Goal: Task Accomplishment & Management: Manage account settings

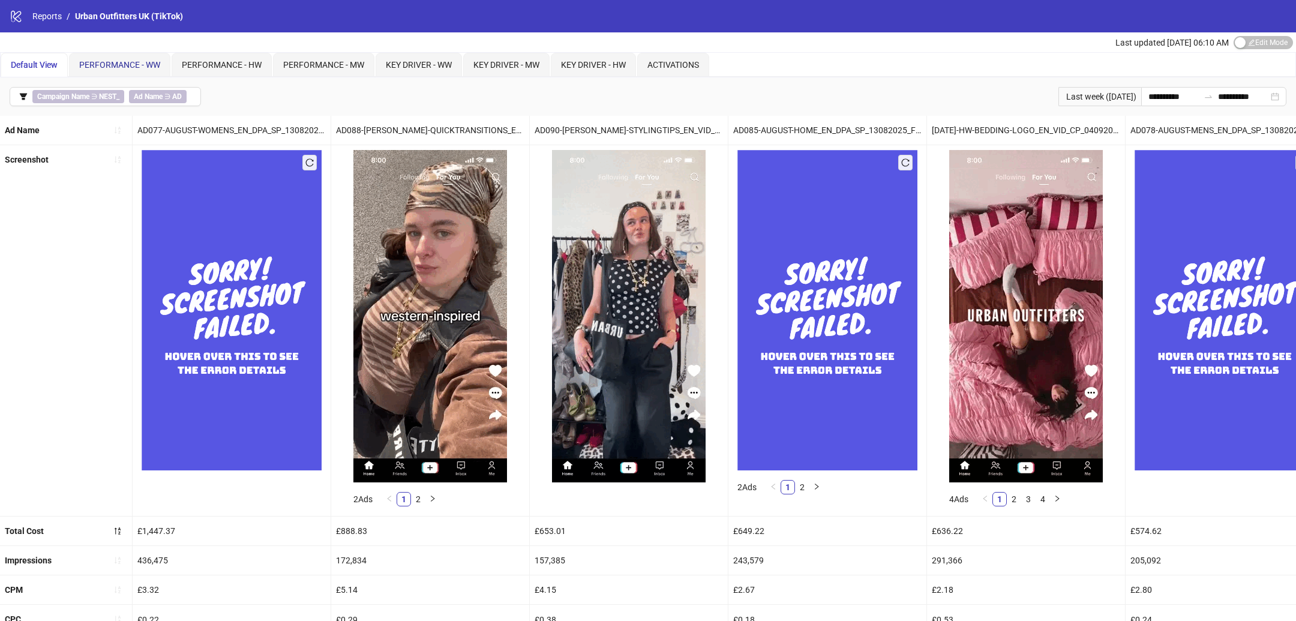
click at [128, 67] on span "PERFORMANCE - WW" at bounding box center [119, 65] width 81 height 10
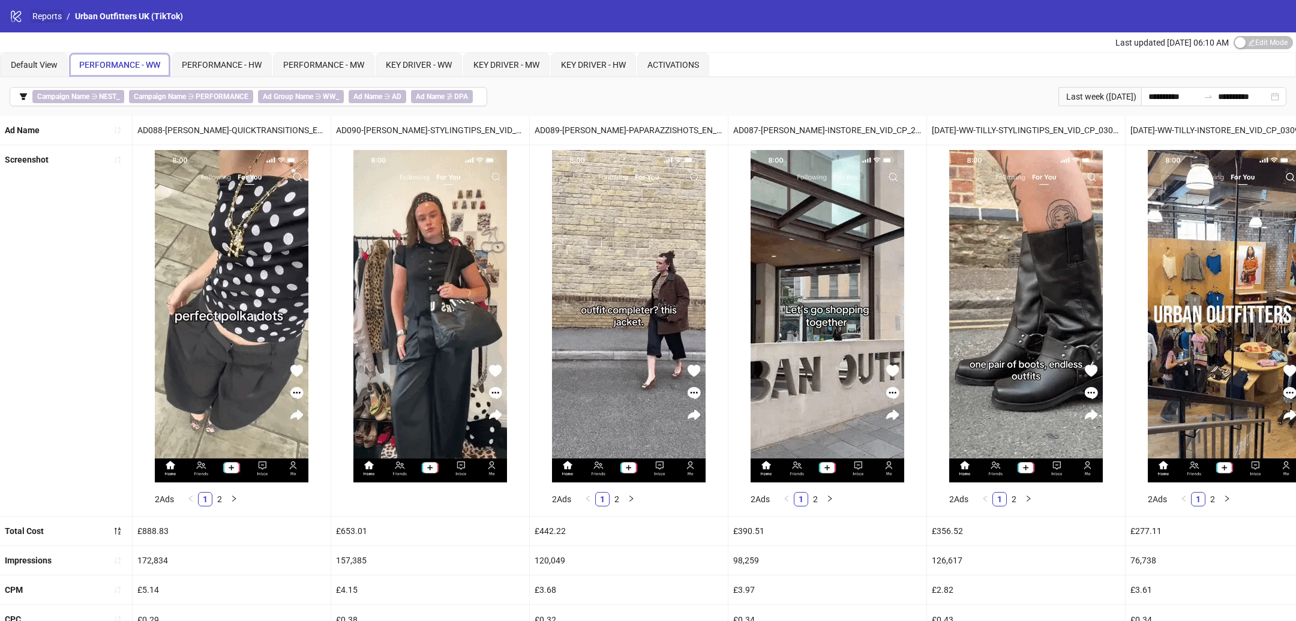
click at [37, 14] on link "Reports" at bounding box center [47, 16] width 34 height 13
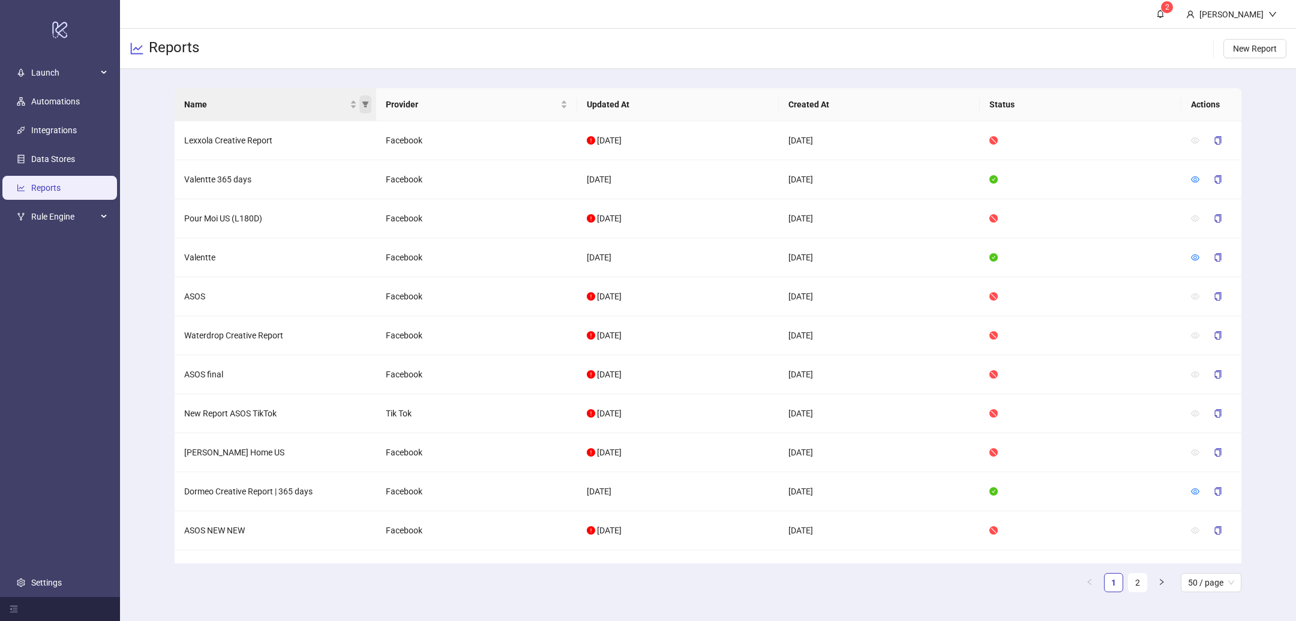
click at [365, 107] on icon "filter" at bounding box center [365, 104] width 7 height 6
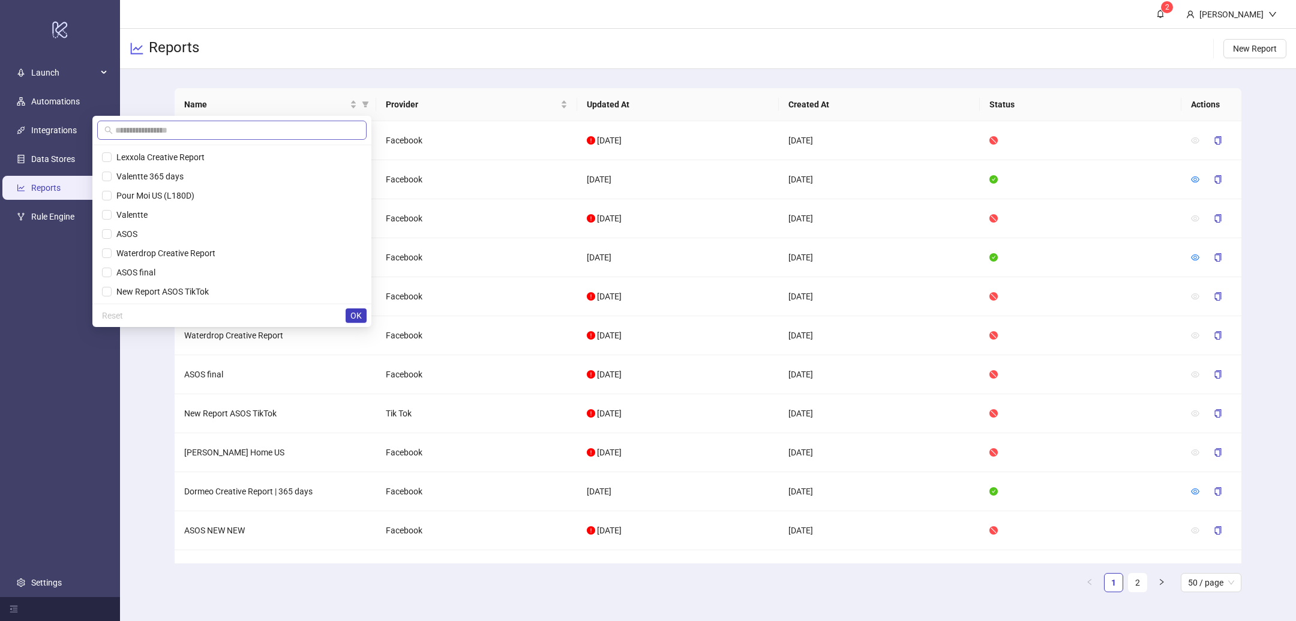
click at [290, 139] on span at bounding box center [231, 130] width 269 height 19
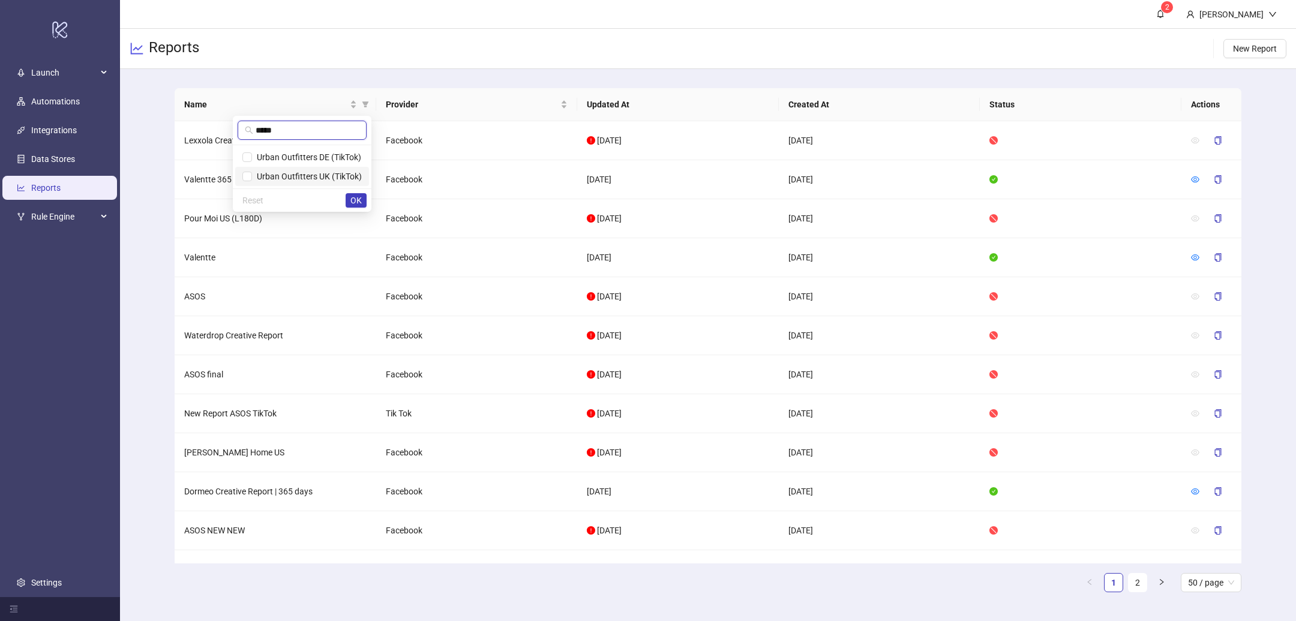
type input "*****"
click at [269, 173] on span "Urban Outfitters UK (TikTok)" at bounding box center [307, 177] width 110 height 10
click at [359, 196] on span "OK" at bounding box center [355, 201] width 11 height 10
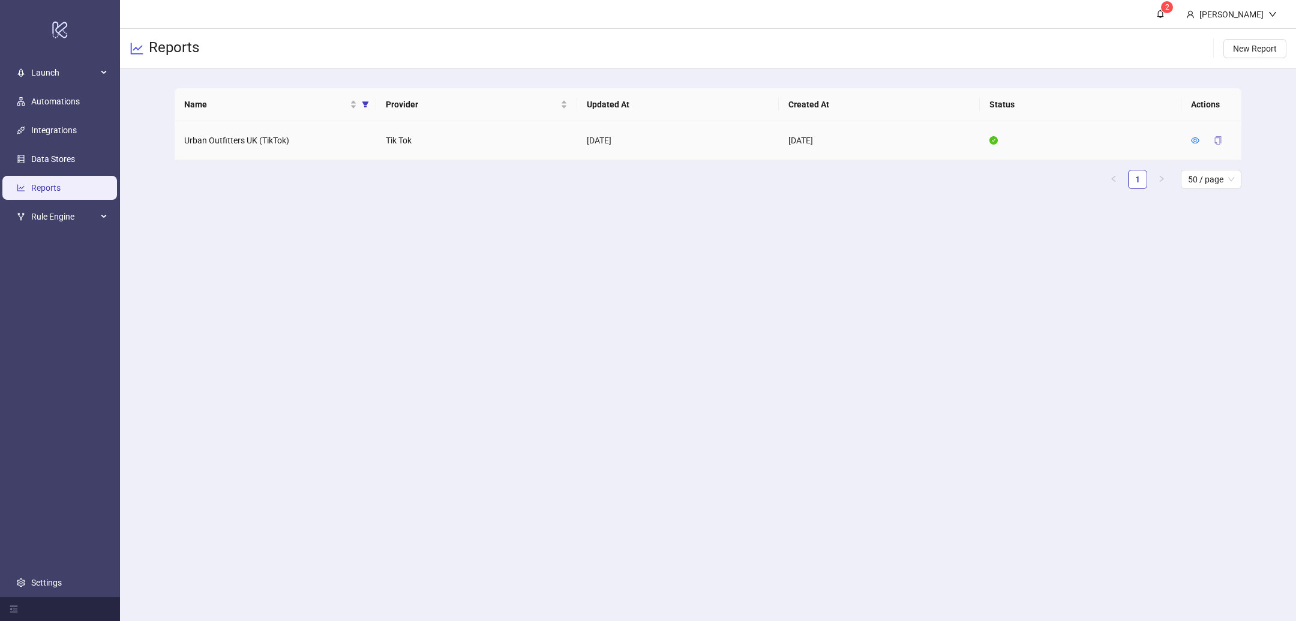
click at [1216, 138] on icon "copy" at bounding box center [1218, 140] width 8 height 8
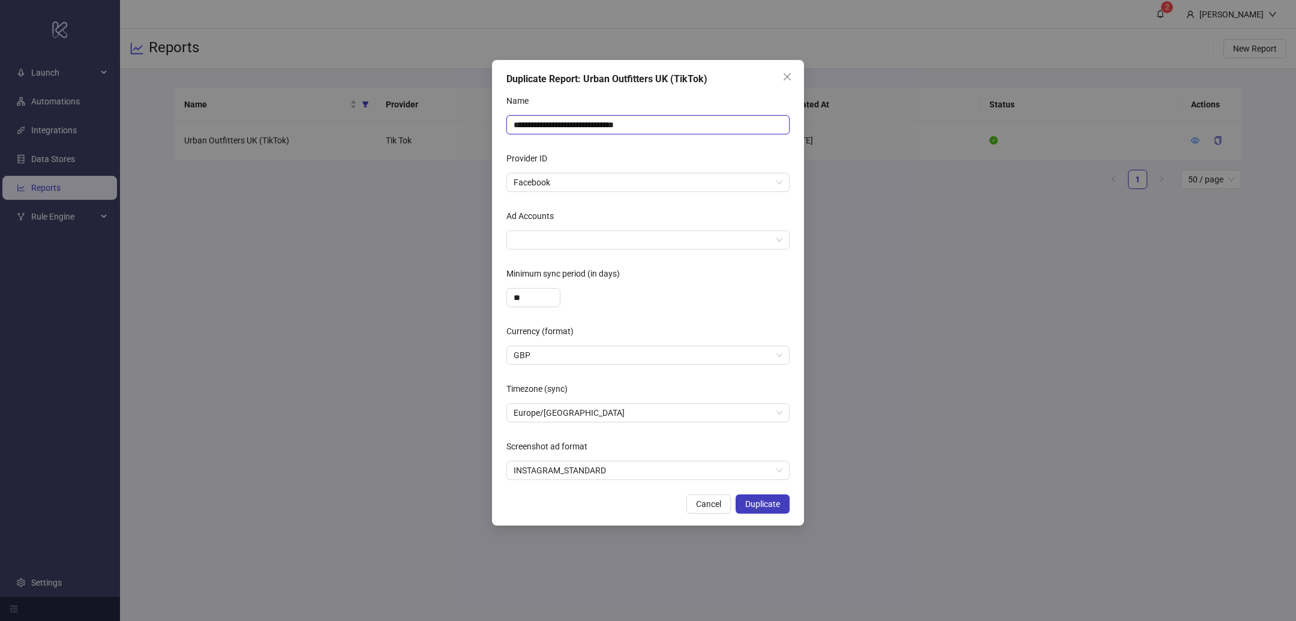
click at [560, 121] on input "**********" at bounding box center [647, 124] width 283 height 19
click at [574, 179] on span "Facebook" at bounding box center [648, 182] width 269 height 18
type input "**********"
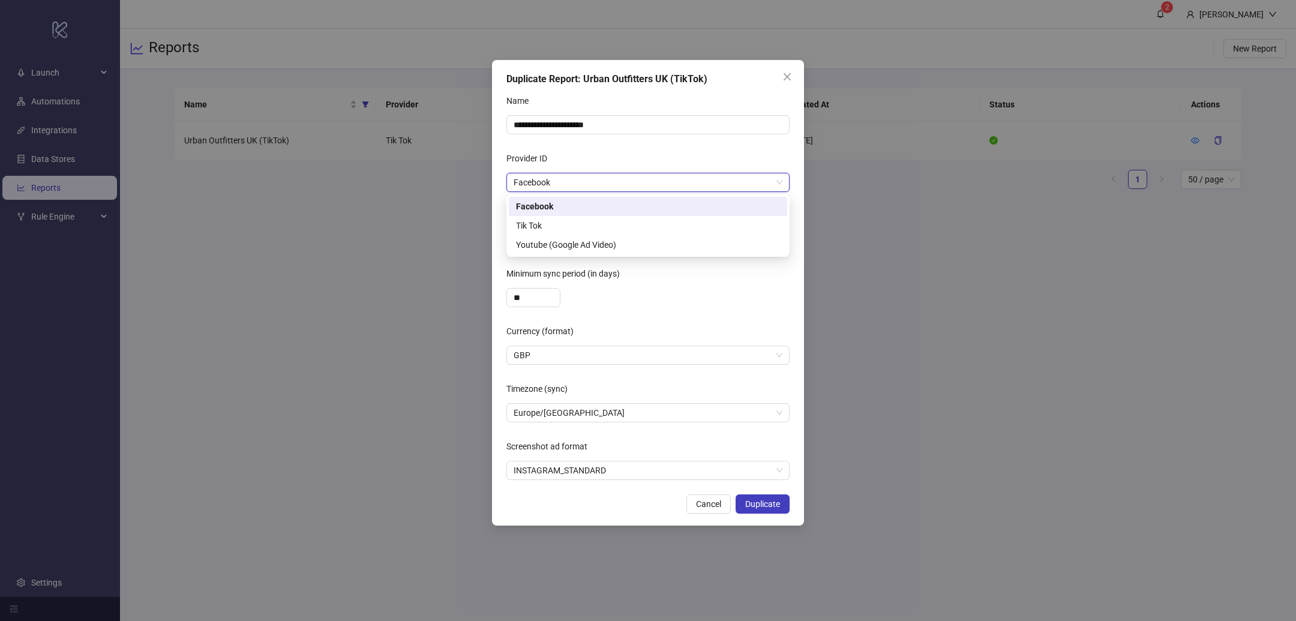
click at [590, 159] on div "Provider ID" at bounding box center [647, 161] width 283 height 24
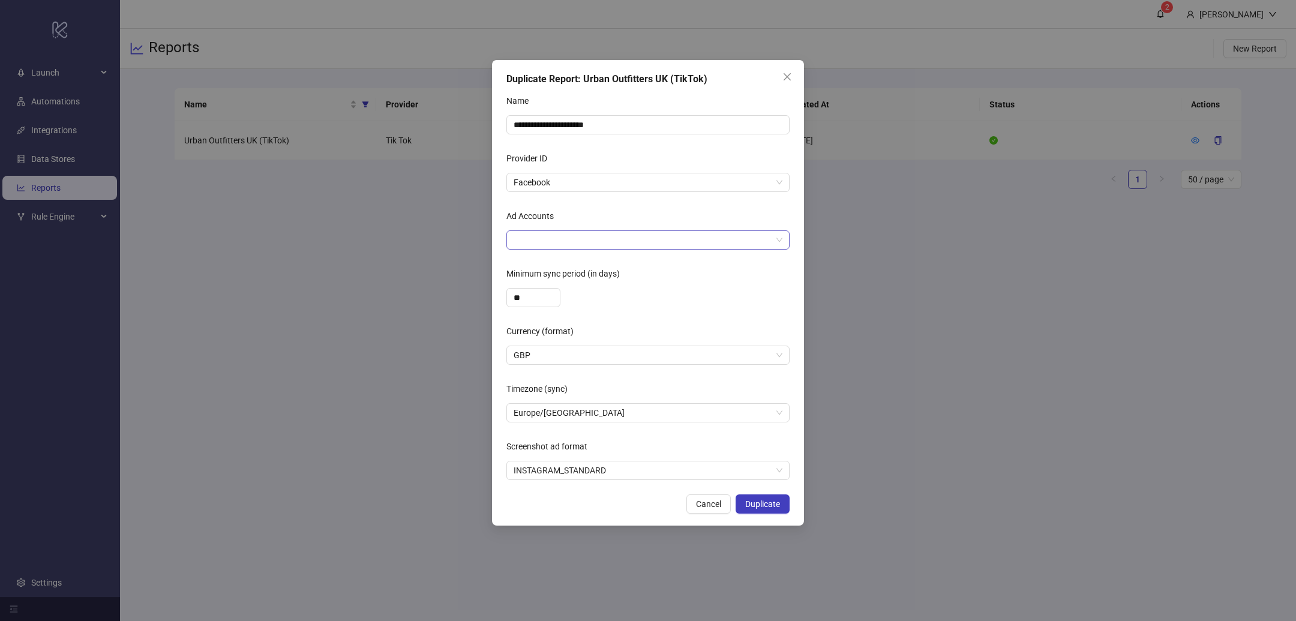
click at [568, 235] on div at bounding box center [642, 240] width 266 height 17
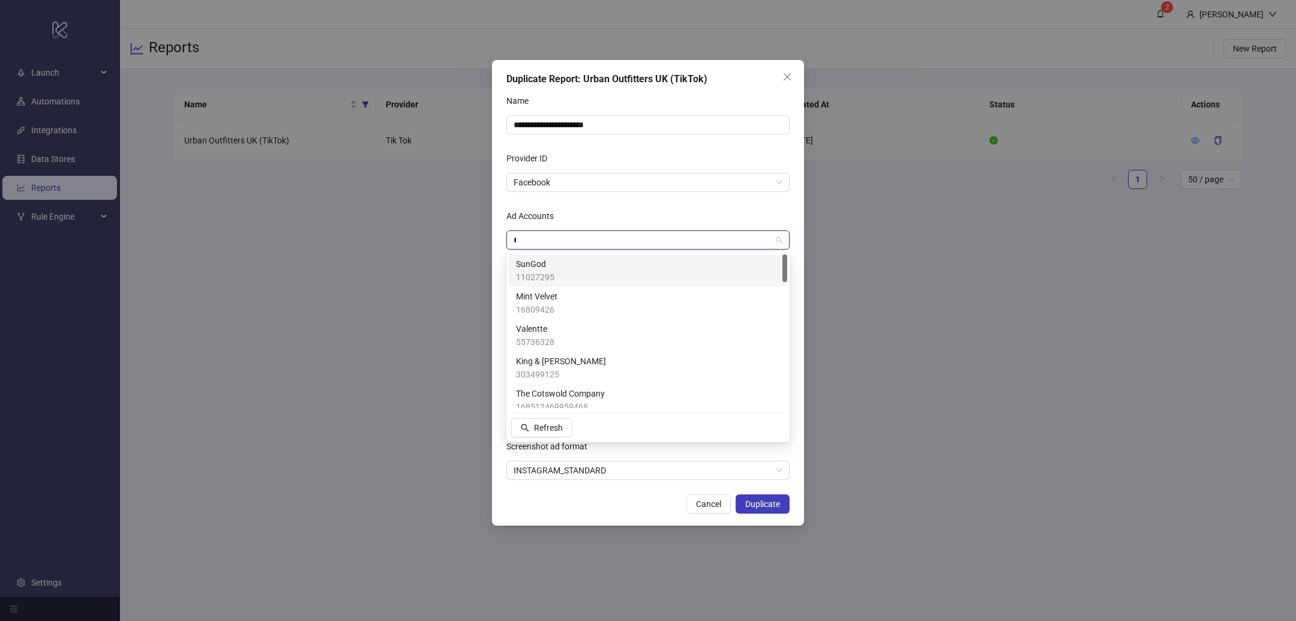
type input "***"
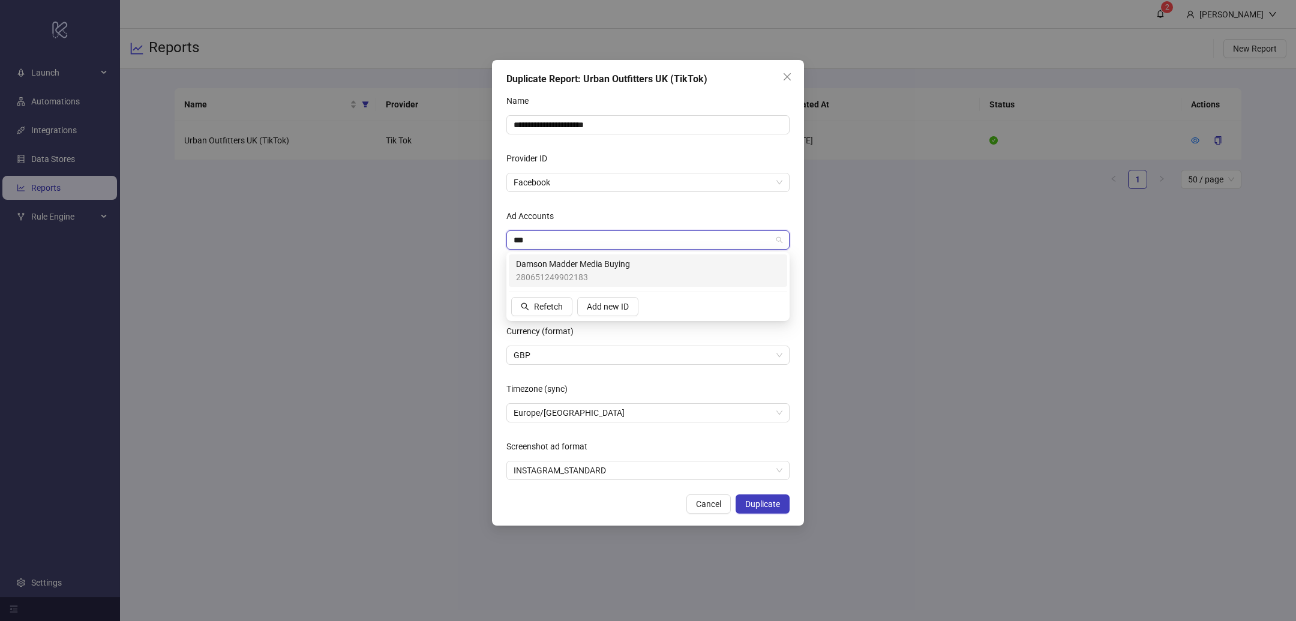
click at [582, 267] on span "Damson Madder Media Buying" at bounding box center [573, 263] width 114 height 13
click at [668, 181] on span "Facebook" at bounding box center [648, 182] width 269 height 18
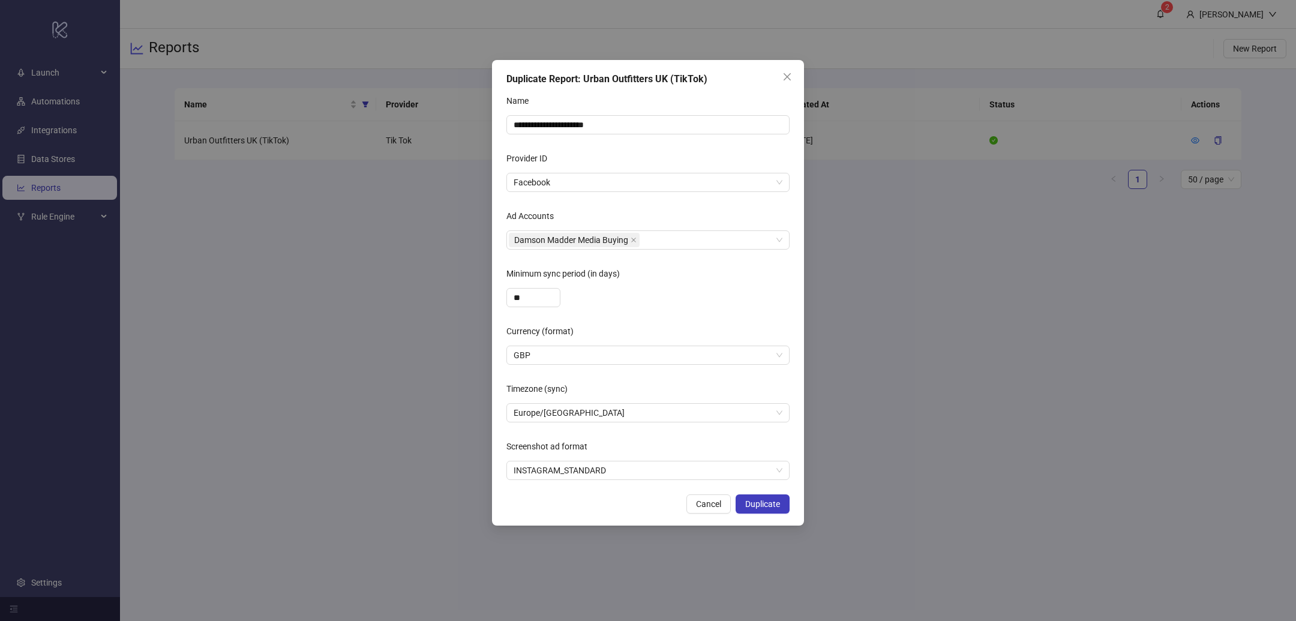
click at [687, 289] on div "**" at bounding box center [647, 297] width 283 height 19
drag, startPoint x: 527, startPoint y: 293, endPoint x: 504, endPoint y: 293, distance: 23.4
click at [506, 293] on div "**********" at bounding box center [648, 293] width 312 height 466
type input "***"
click at [712, 456] on div "Screenshot ad format" at bounding box center [647, 449] width 283 height 24
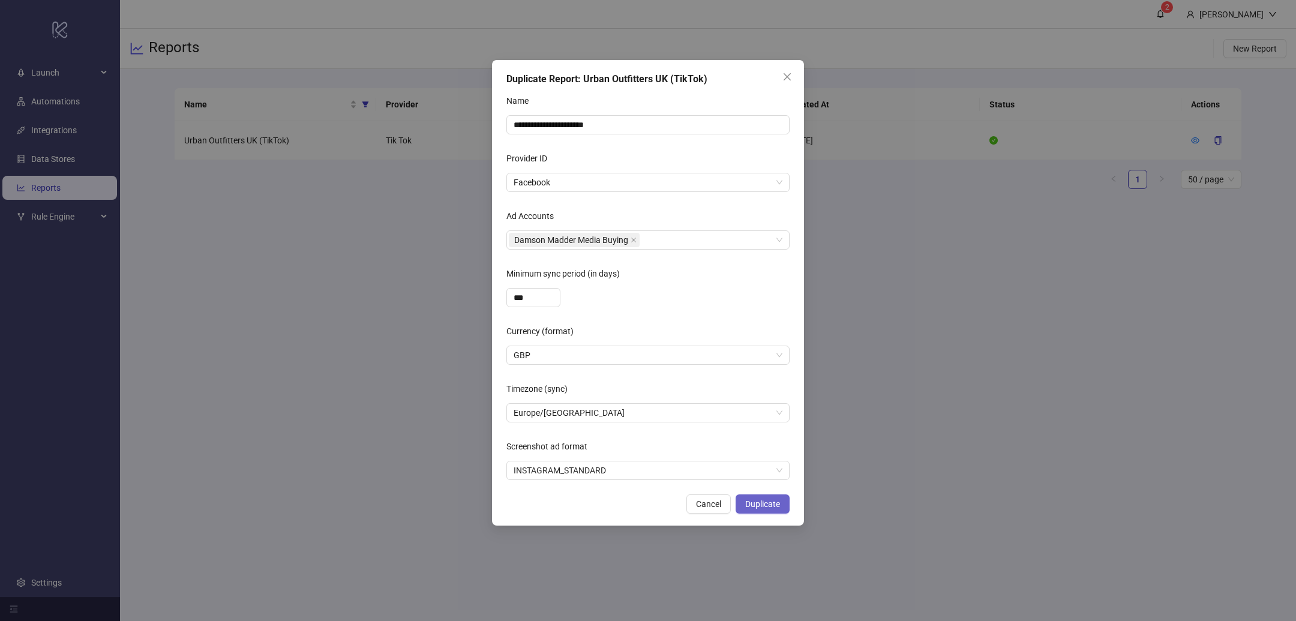
click at [767, 497] on button "Duplicate" at bounding box center [763, 503] width 54 height 19
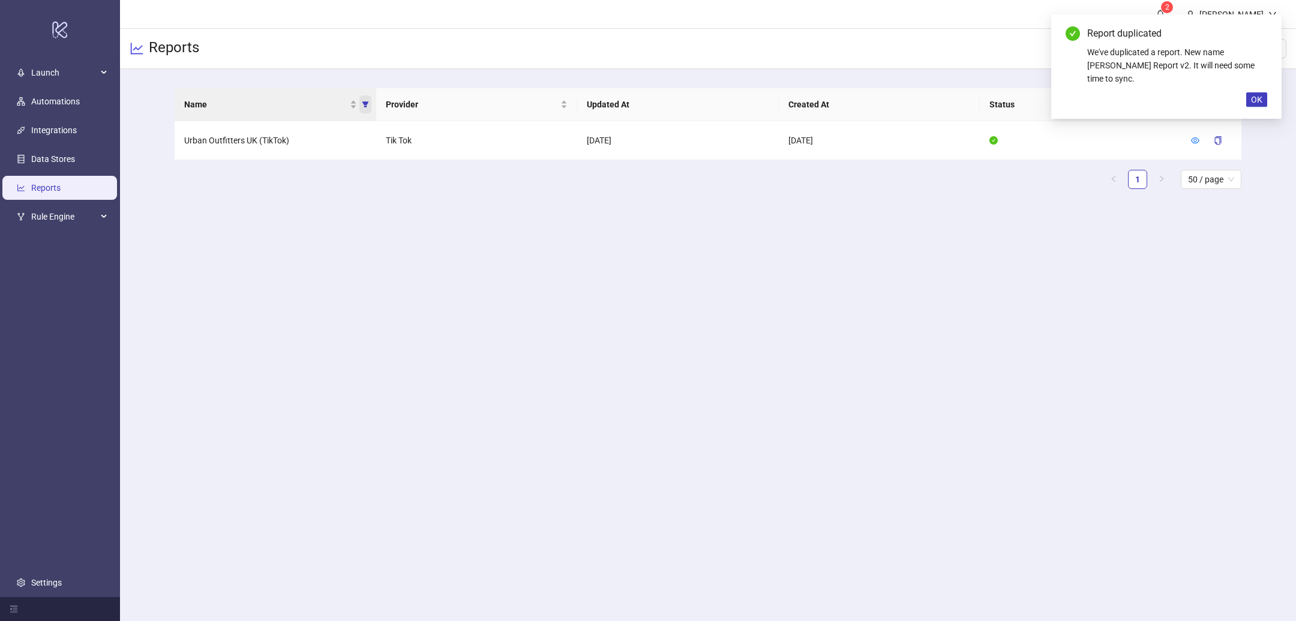
click at [368, 102] on icon "filter" at bounding box center [365, 104] width 7 height 7
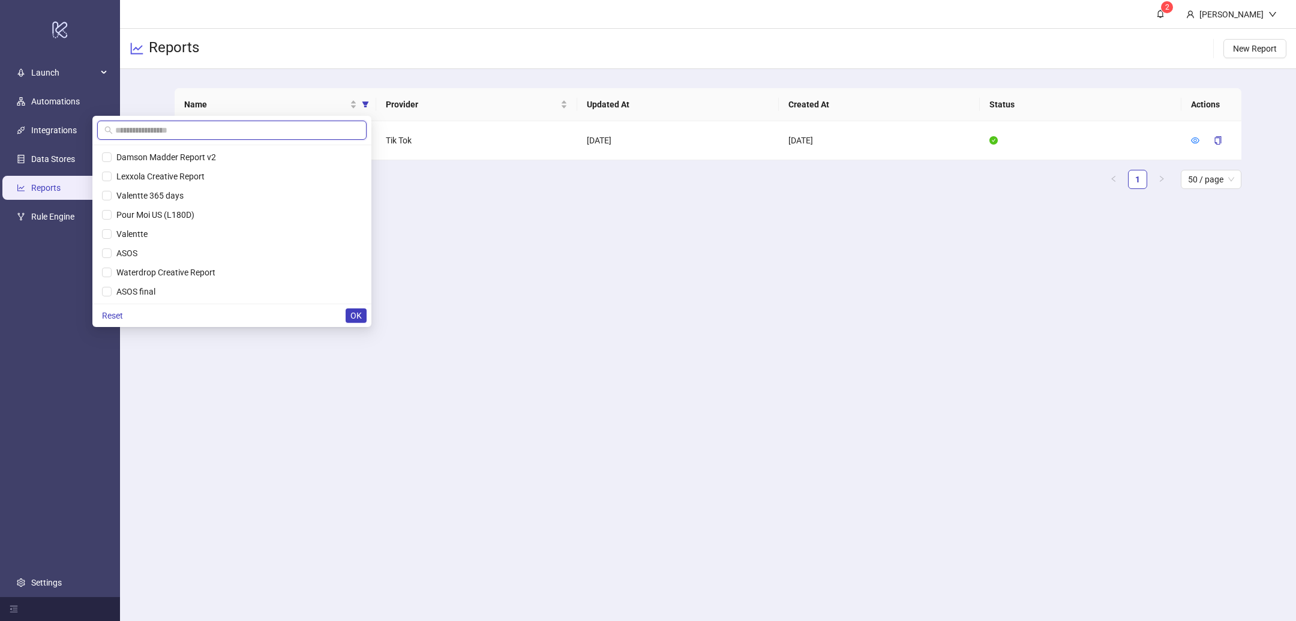
click at [160, 124] on input "text" at bounding box center [237, 130] width 244 height 13
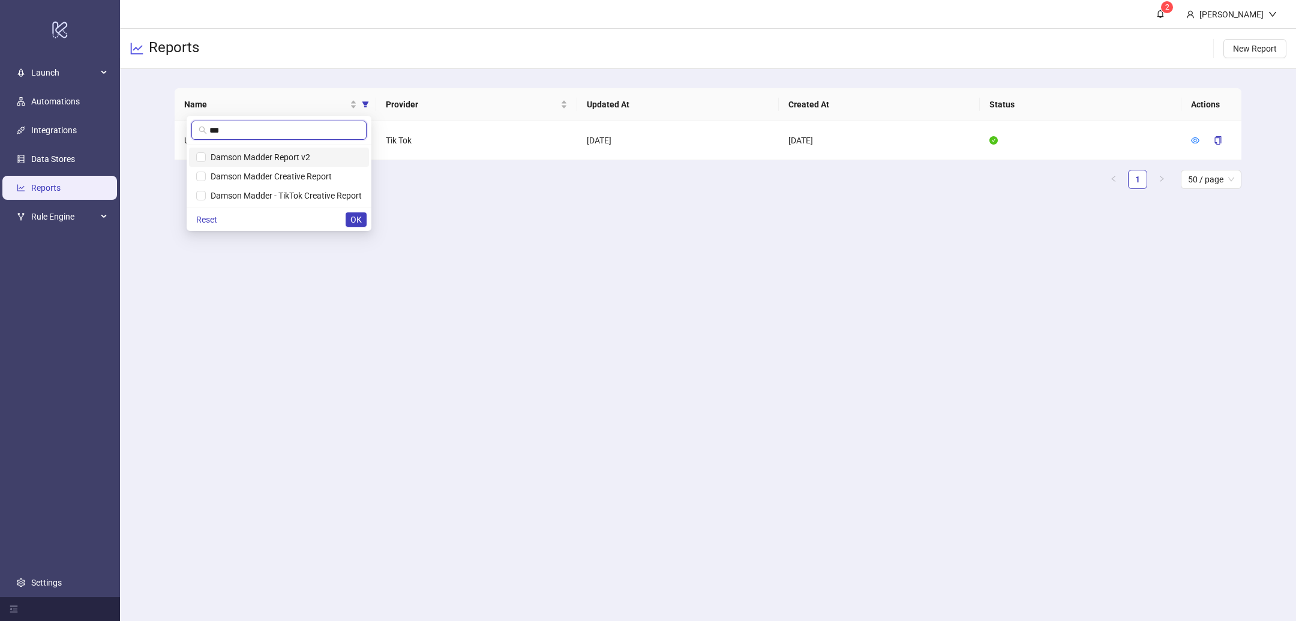
type input "***"
click at [215, 154] on span "Damson Madder Report v2" at bounding box center [258, 157] width 104 height 10
click at [355, 218] on span "OK" at bounding box center [355, 220] width 11 height 10
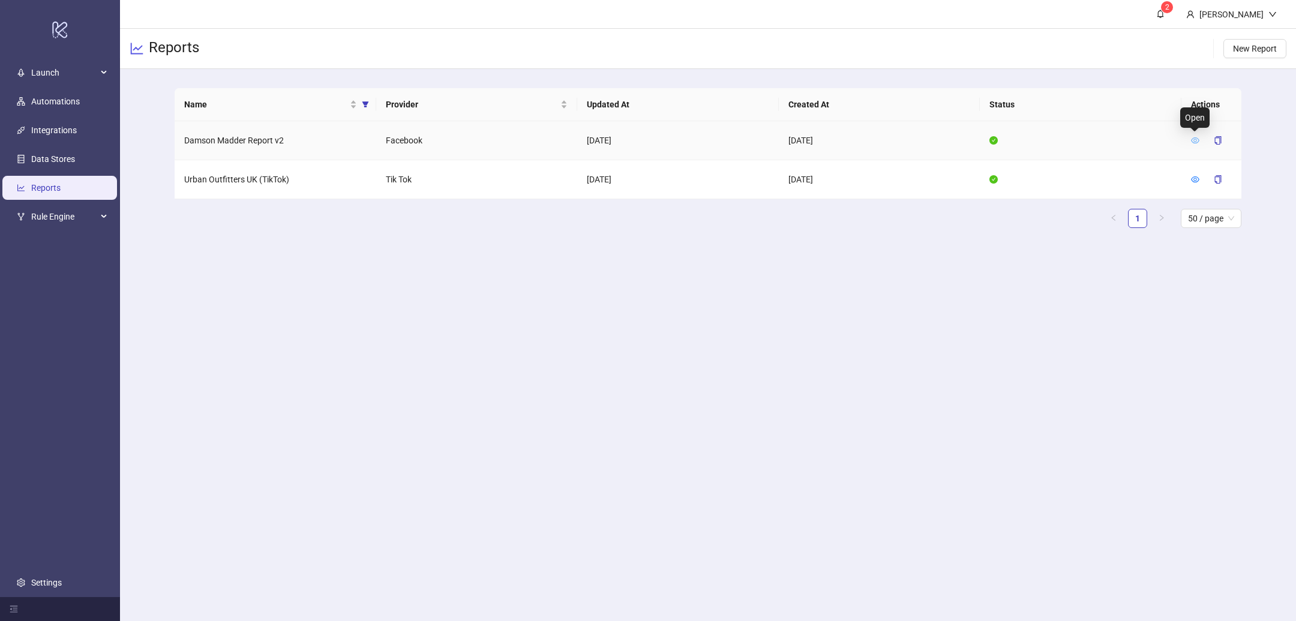
click at [1196, 139] on icon "eye" at bounding box center [1195, 140] width 8 height 8
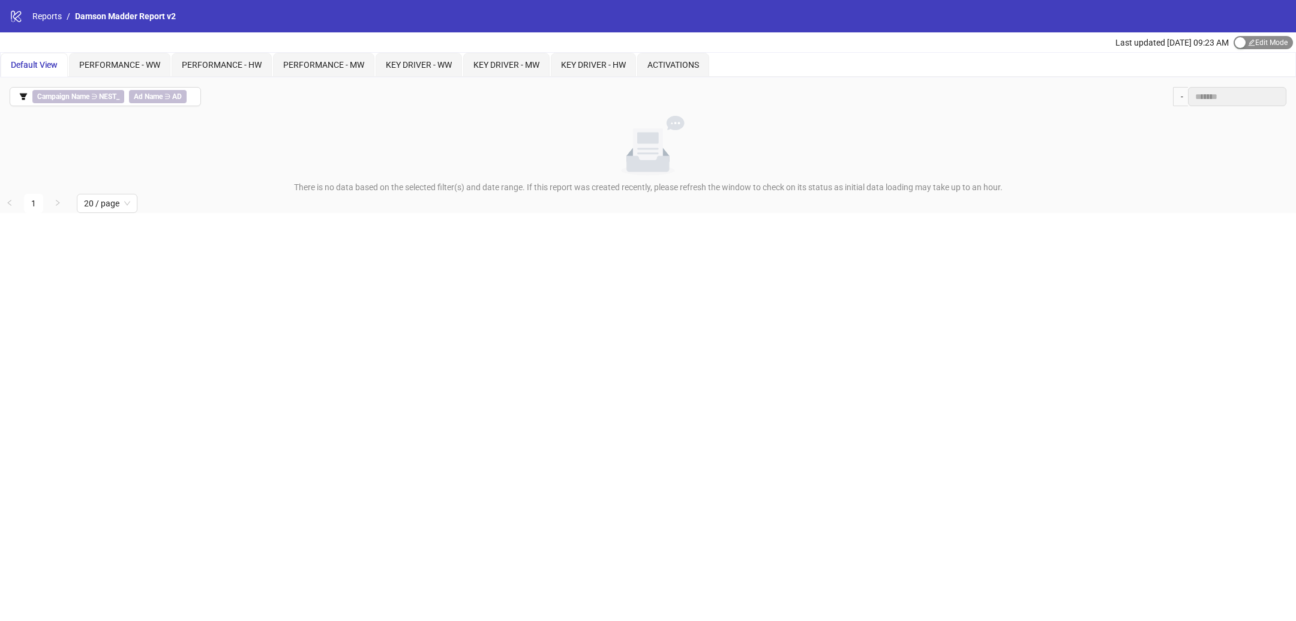
click at [1250, 37] on span "Edit Mode Edit Mode" at bounding box center [1262, 42] width 59 height 13
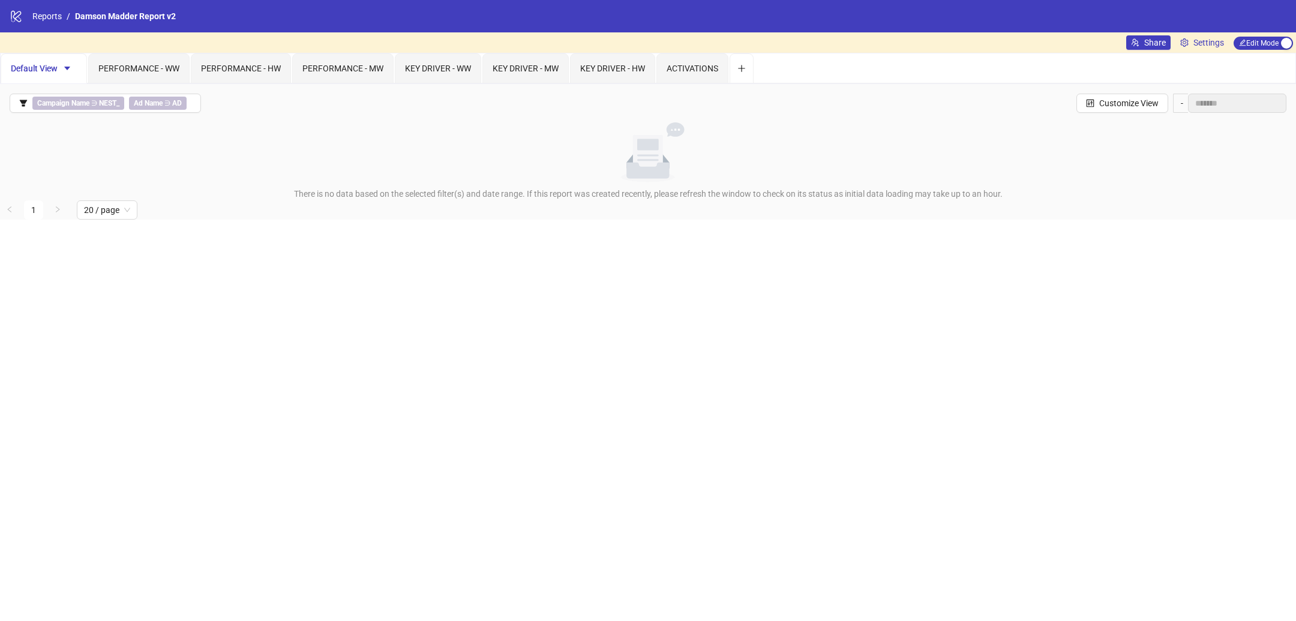
click at [1194, 31] on div "logo/logo-mobile Reports / Damson Madder Report v2" at bounding box center [648, 16] width 1296 height 32
click at [1201, 45] on span "Settings" at bounding box center [1208, 42] width 31 height 13
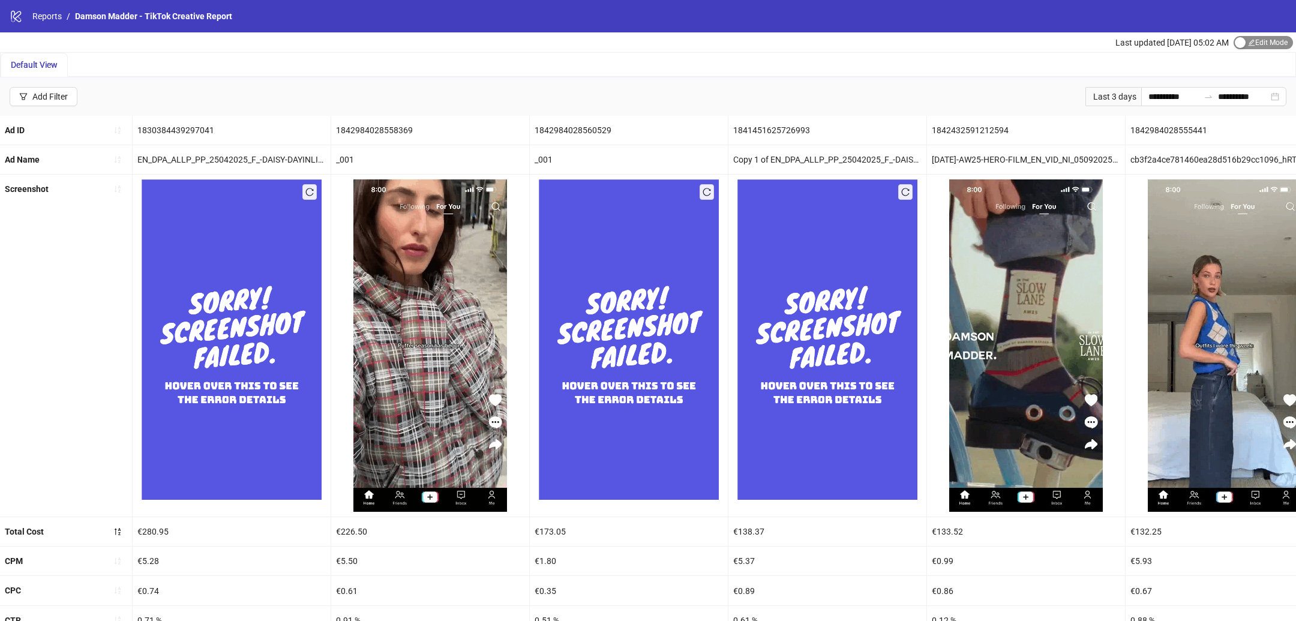
click at [1258, 43] on span "Edit Mode Edit Mode" at bounding box center [1262, 42] width 59 height 13
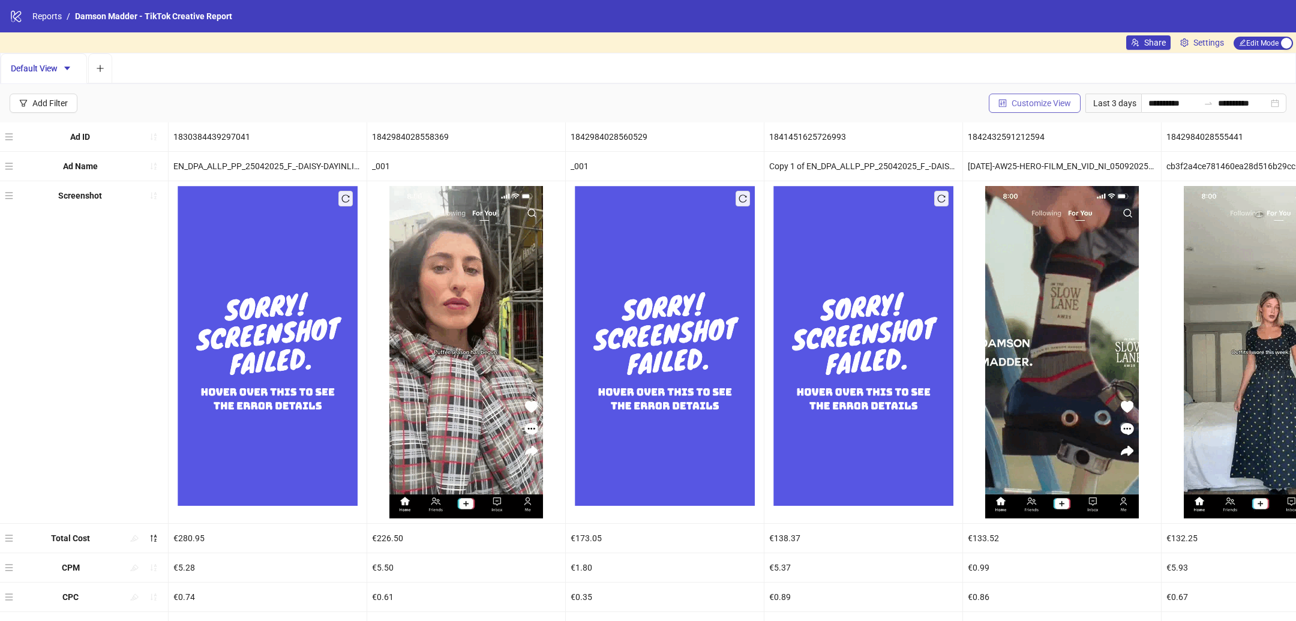
click at [1034, 103] on span "Customize View" at bounding box center [1040, 103] width 59 height 10
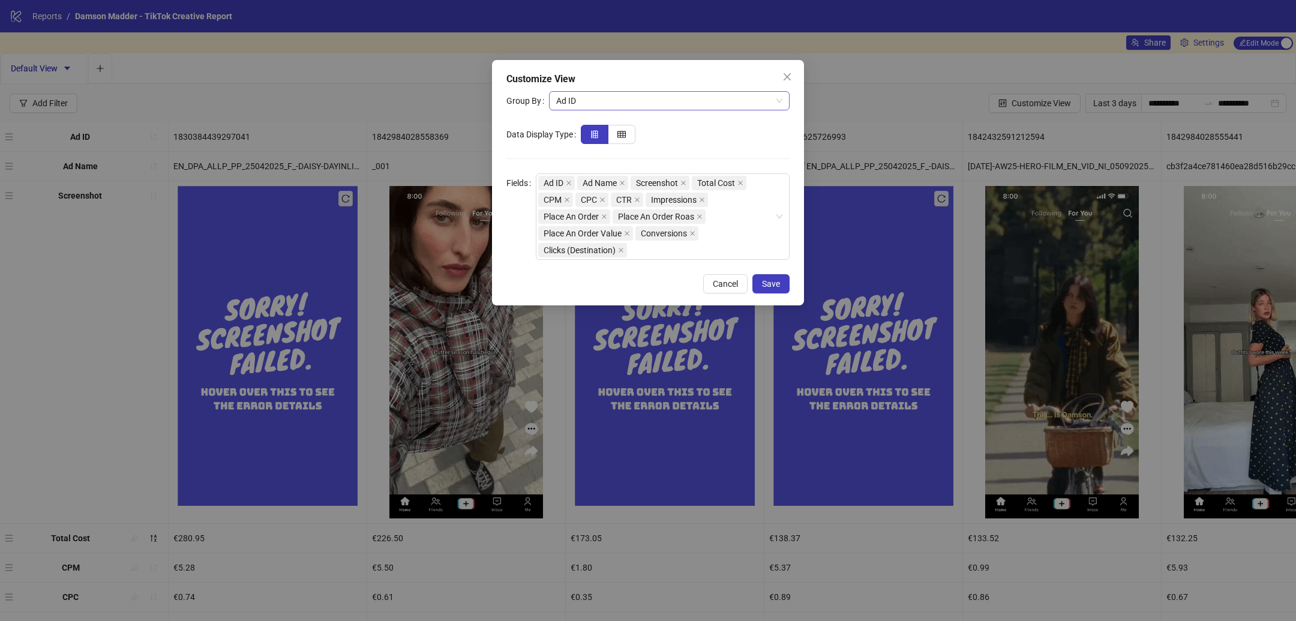
click at [643, 98] on span "Ad ID" at bounding box center [669, 101] width 226 height 18
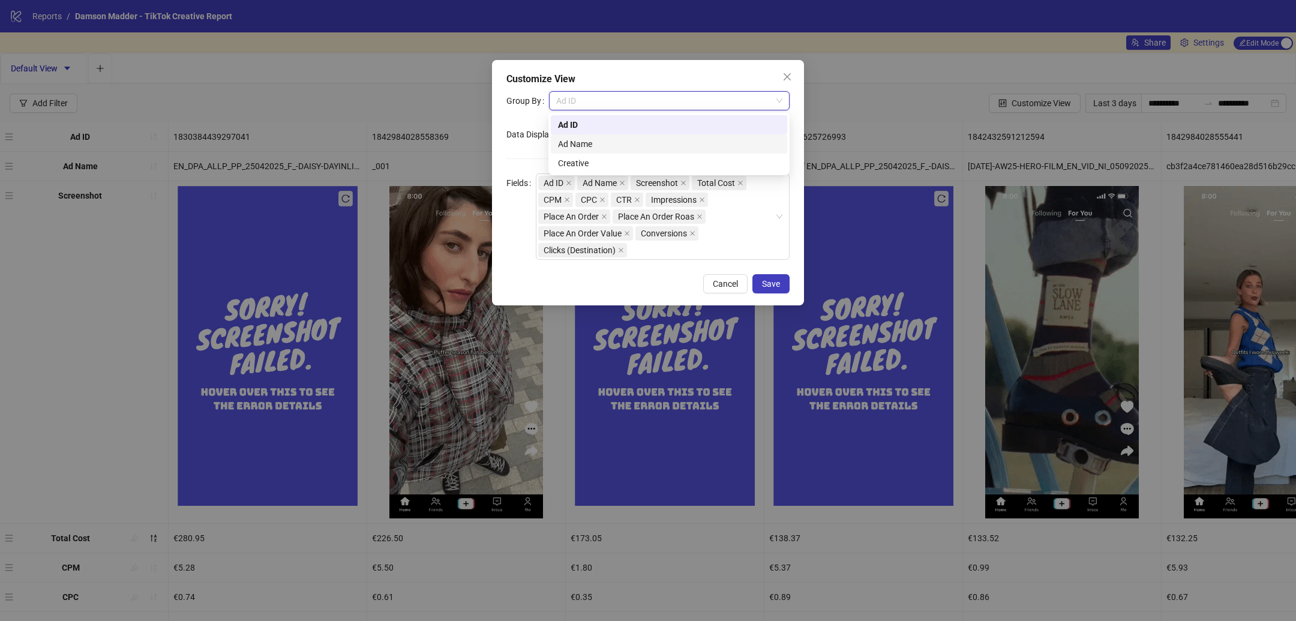
click at [632, 149] on div "Ad Name" at bounding box center [669, 143] width 222 height 13
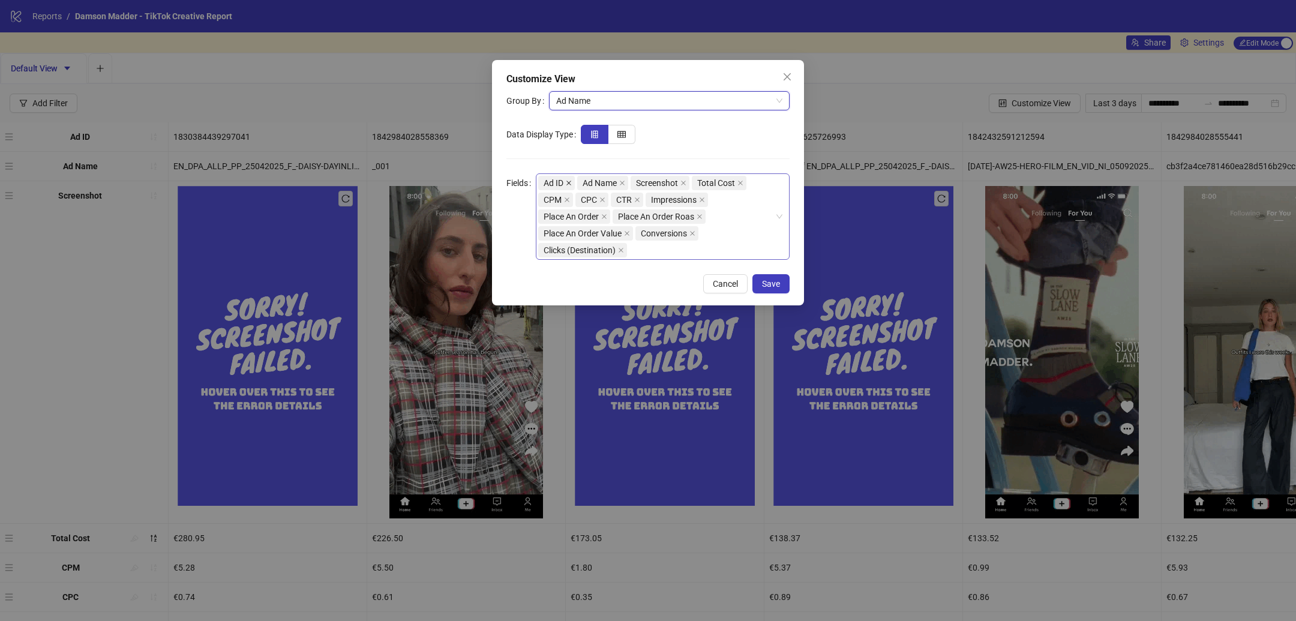
click at [569, 184] on icon "close" at bounding box center [569, 183] width 6 height 6
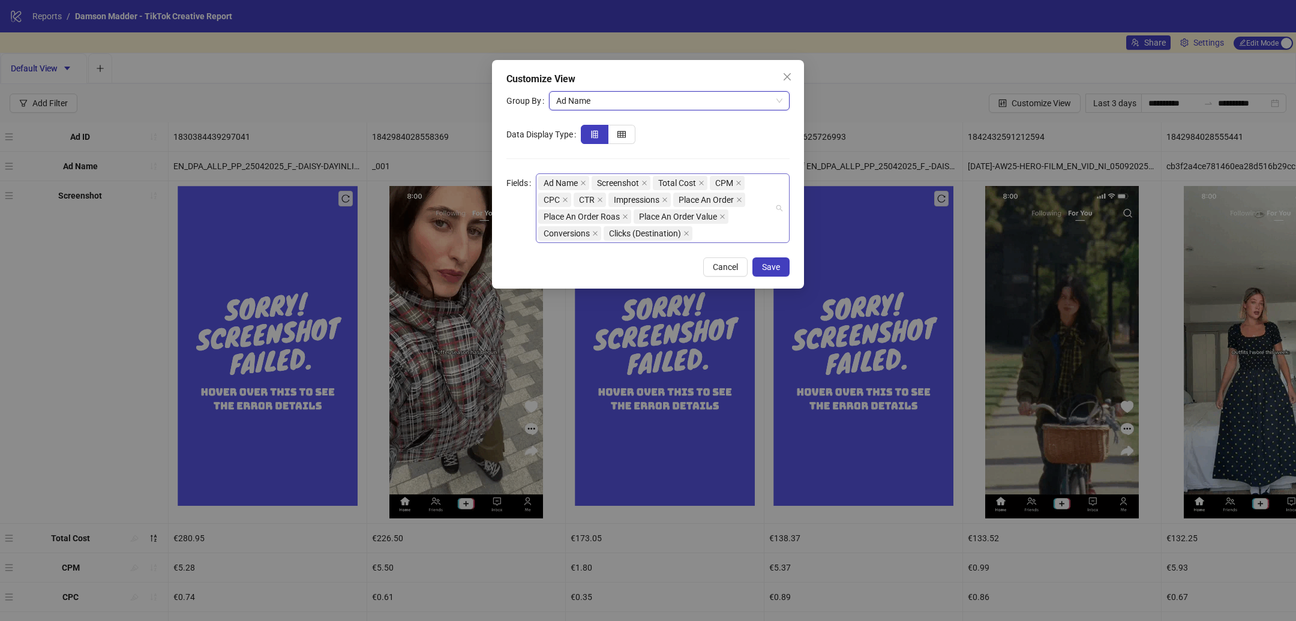
click at [755, 239] on div "Ad Name Screenshot Total Cost CPM CPC CTR Impressions Place An Order Place An O…" at bounding box center [656, 208] width 236 height 67
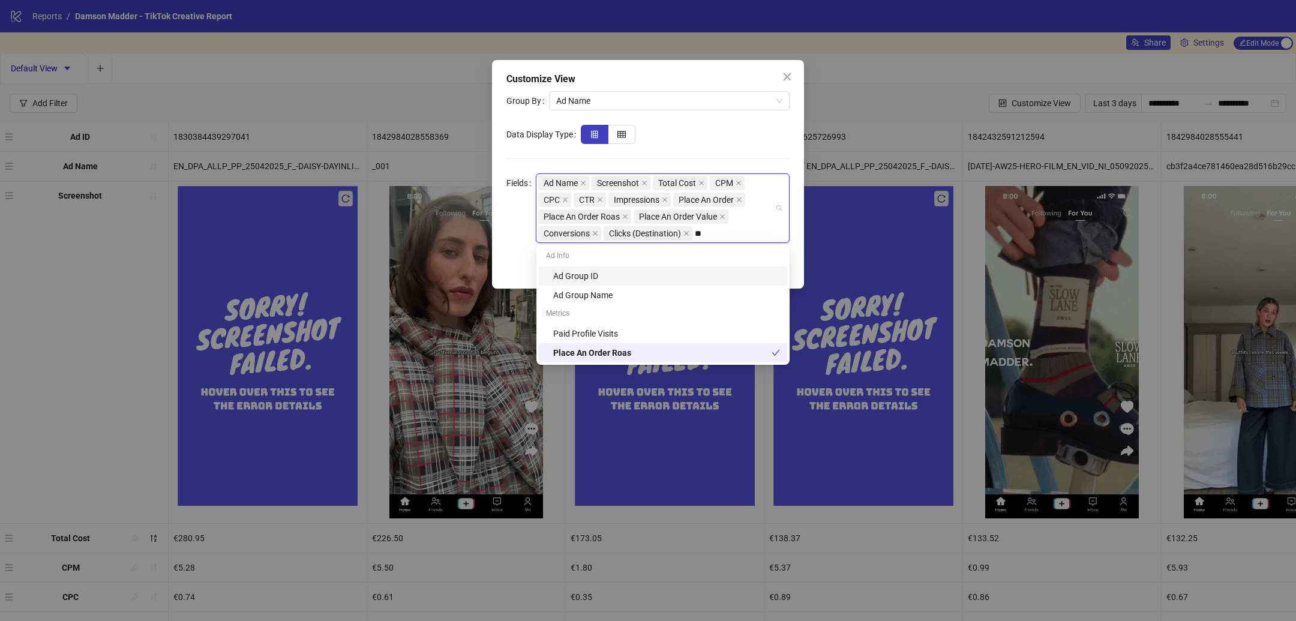
type input "*"
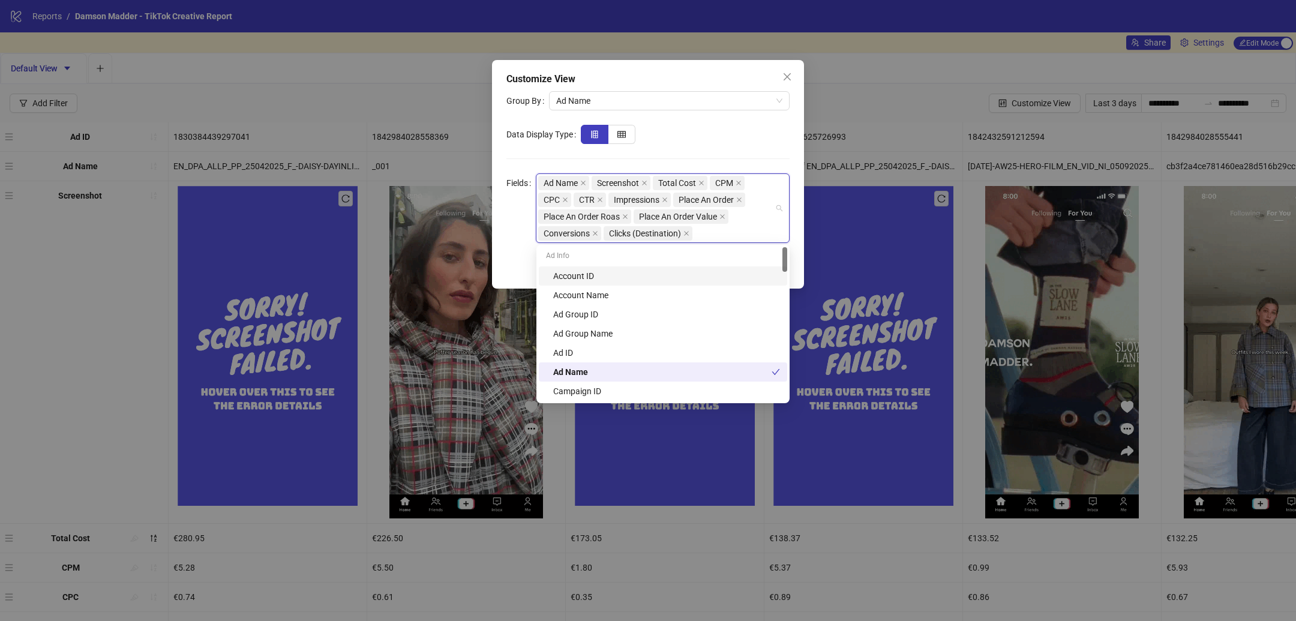
click at [746, 133] on div at bounding box center [685, 134] width 209 height 19
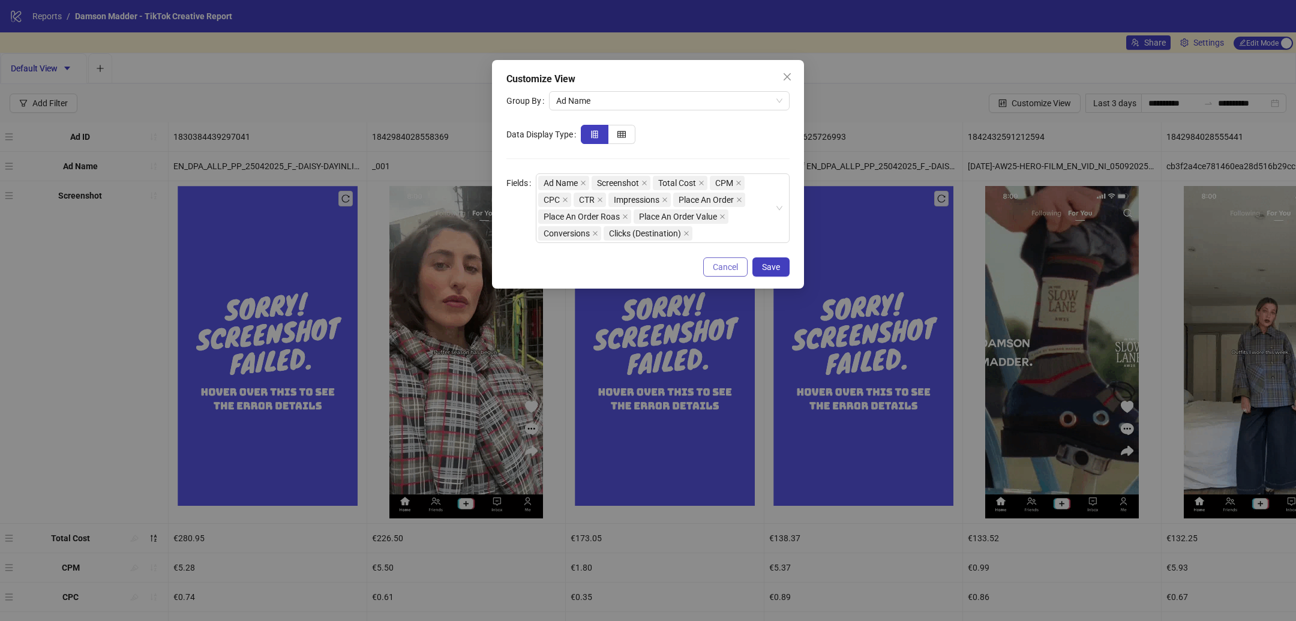
click at [714, 262] on span "Cancel" at bounding box center [725, 267] width 25 height 10
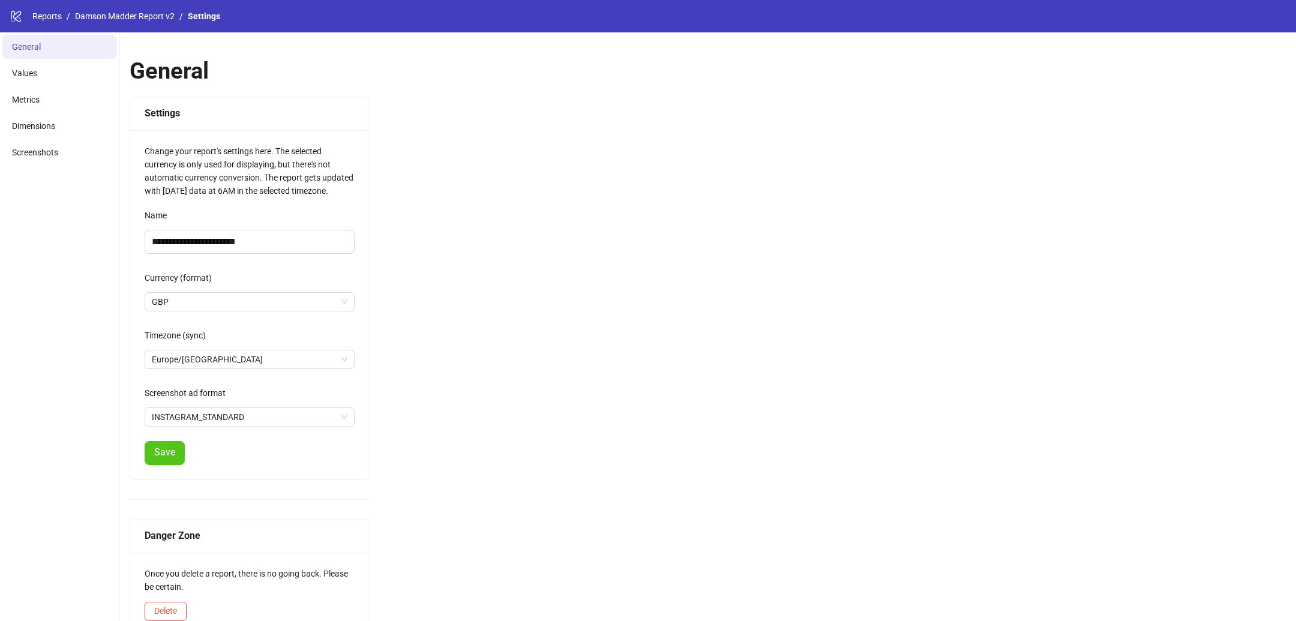
scroll to position [23, 0]
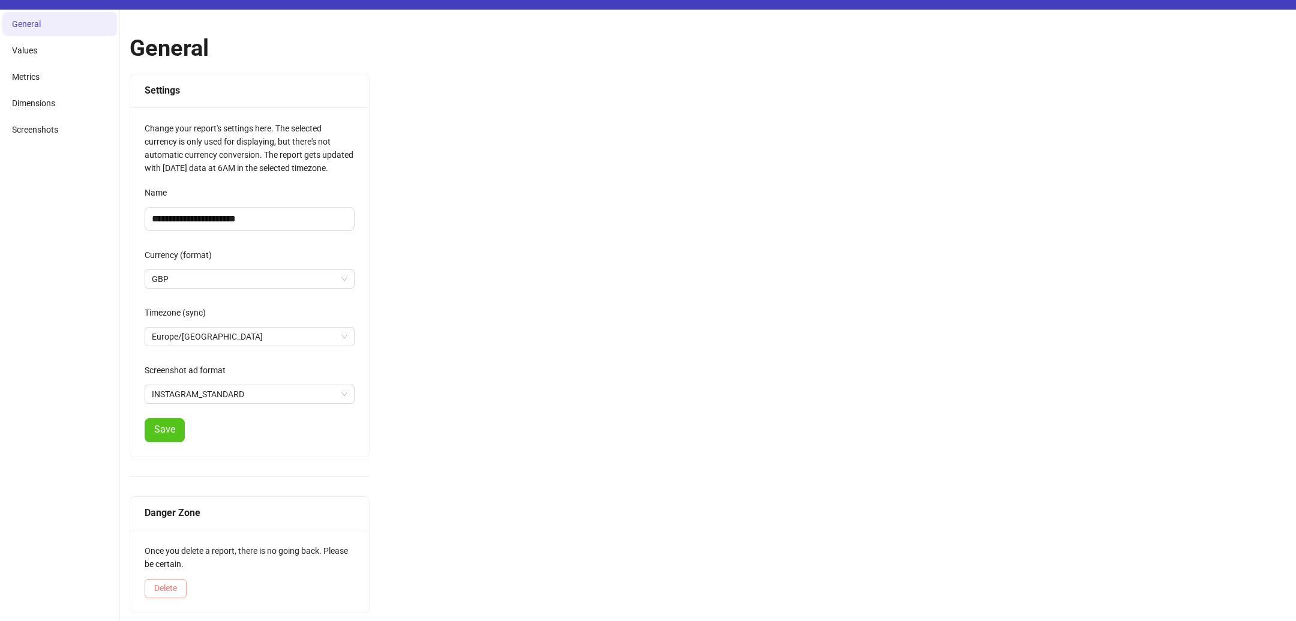
click at [177, 589] on span "Delete" at bounding box center [165, 588] width 23 height 10
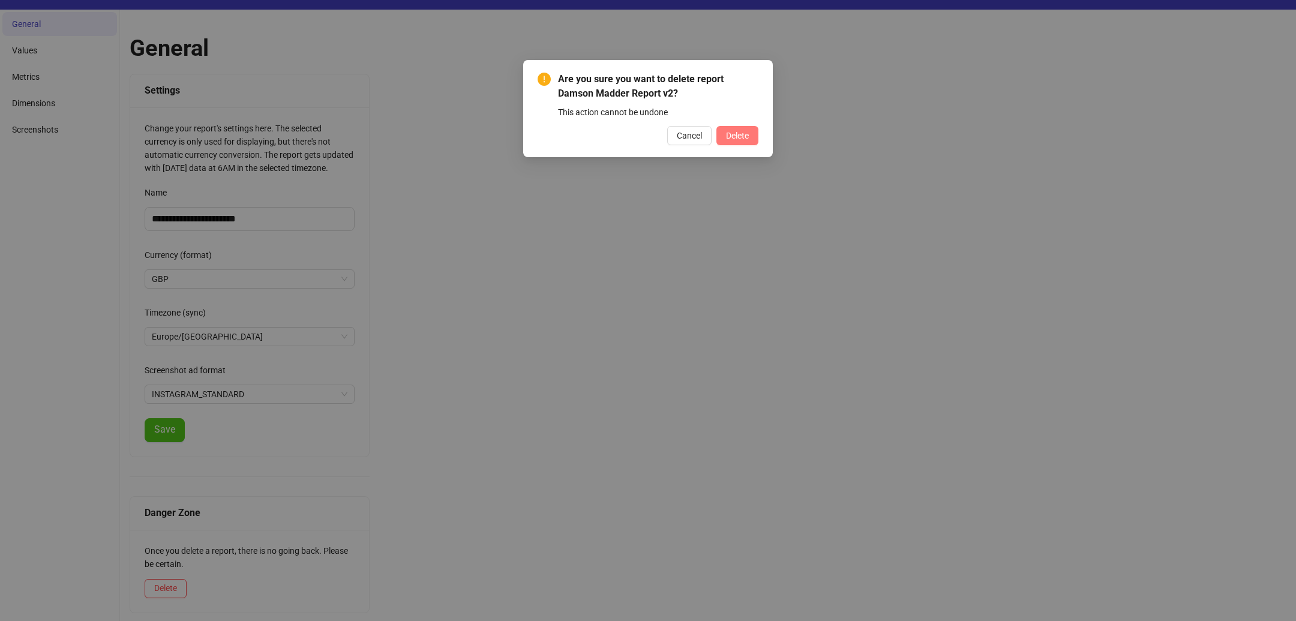
click at [743, 131] on span "Delete" at bounding box center [737, 136] width 23 height 10
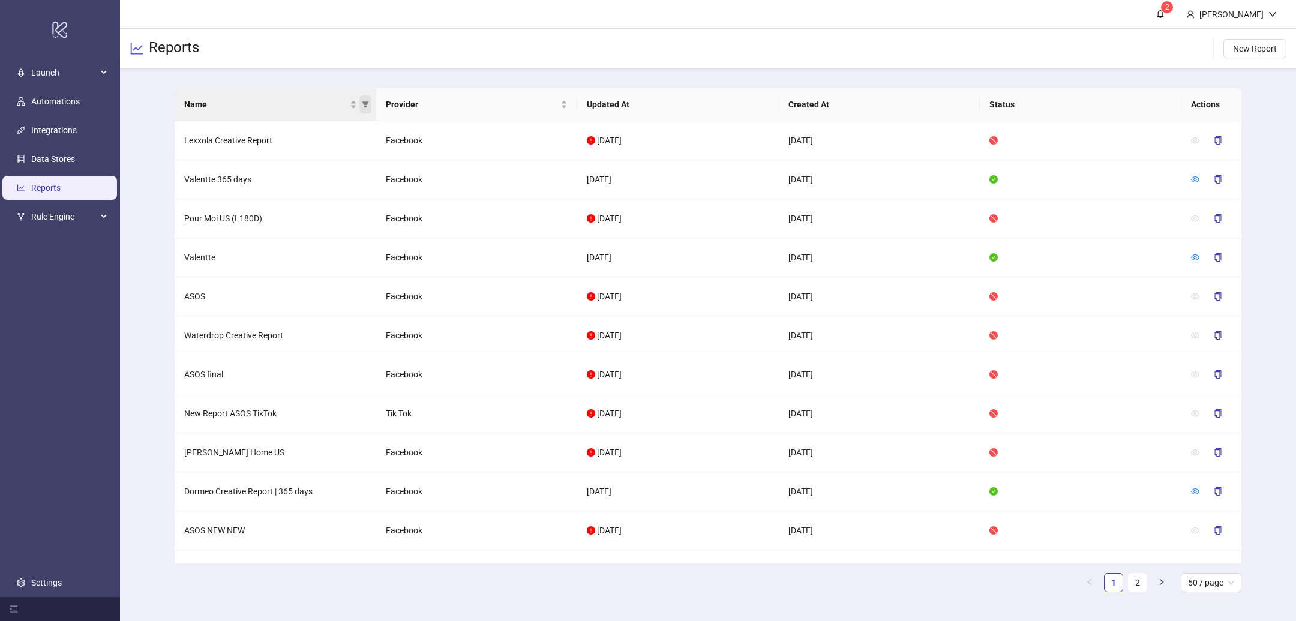
click at [368, 101] on icon "filter" at bounding box center [365, 104] width 7 height 7
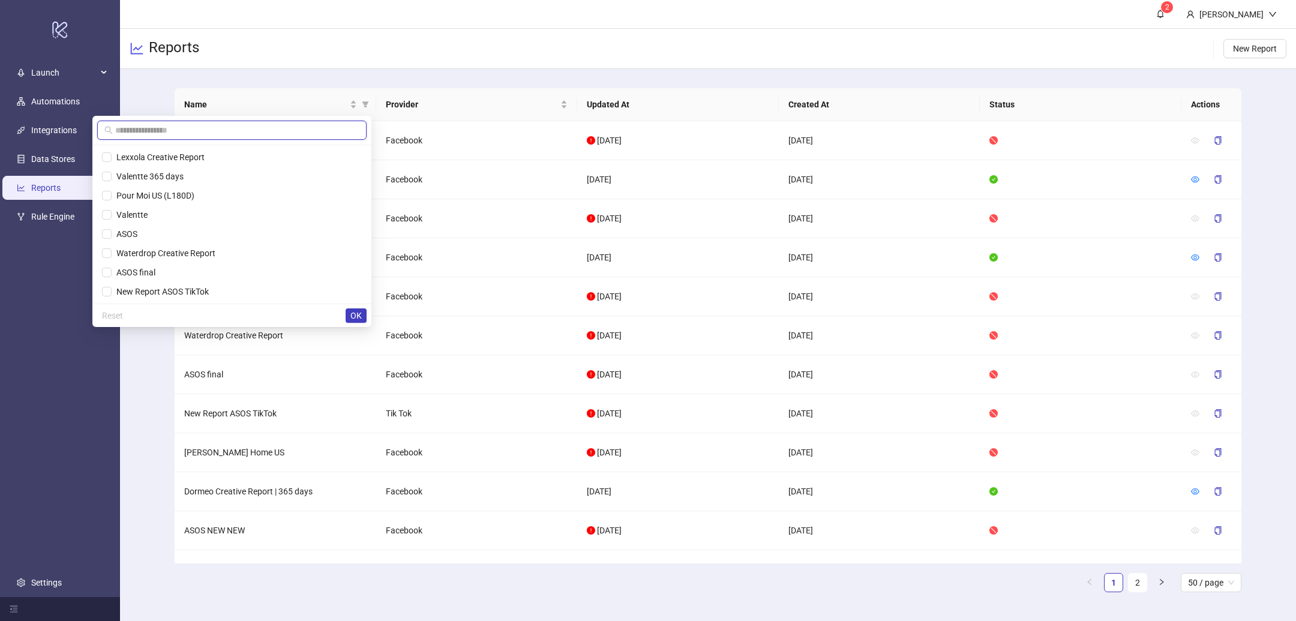
click at [286, 130] on input "text" at bounding box center [237, 130] width 244 height 13
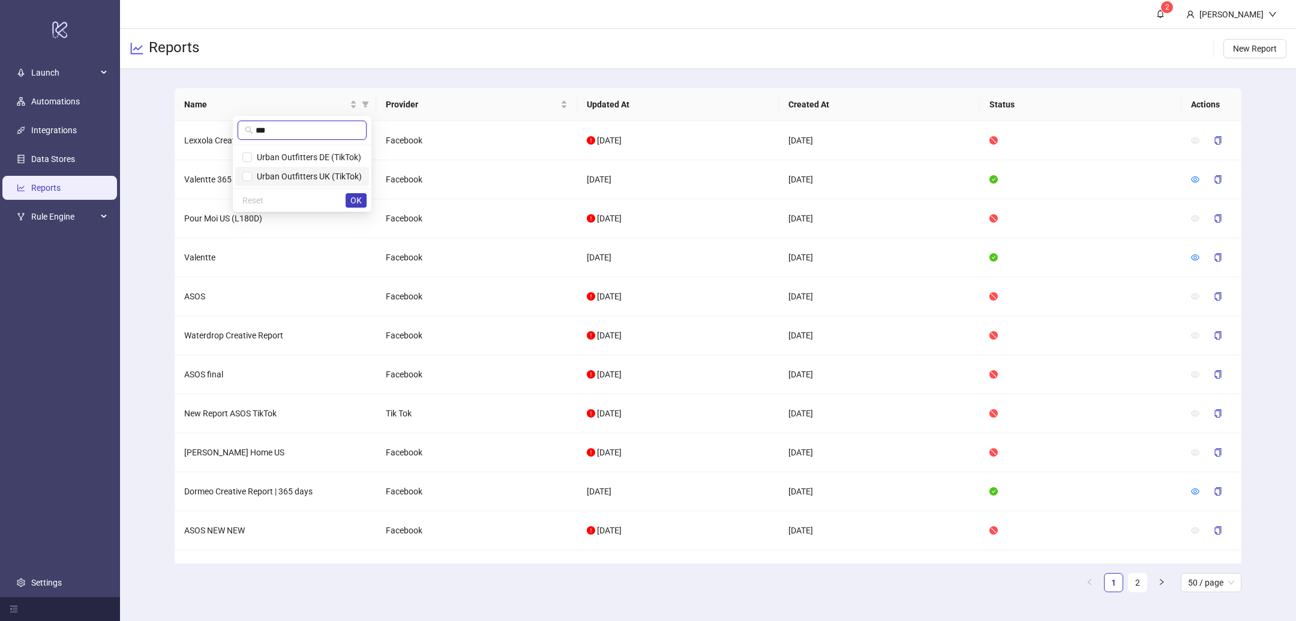
type input "***"
click at [275, 169] on li "Urban Outfitters UK (TikTok)" at bounding box center [302, 176] width 134 height 19
click at [358, 199] on span "OK" at bounding box center [355, 201] width 11 height 10
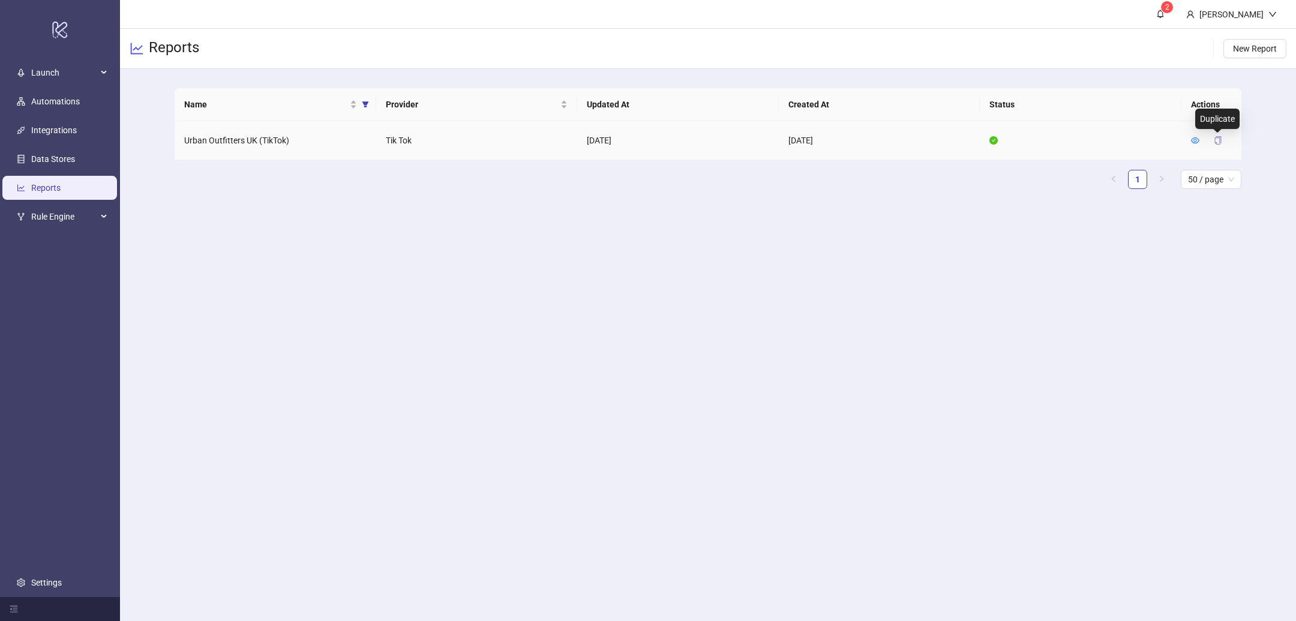
click at [1216, 142] on icon "copy" at bounding box center [1218, 140] width 8 height 8
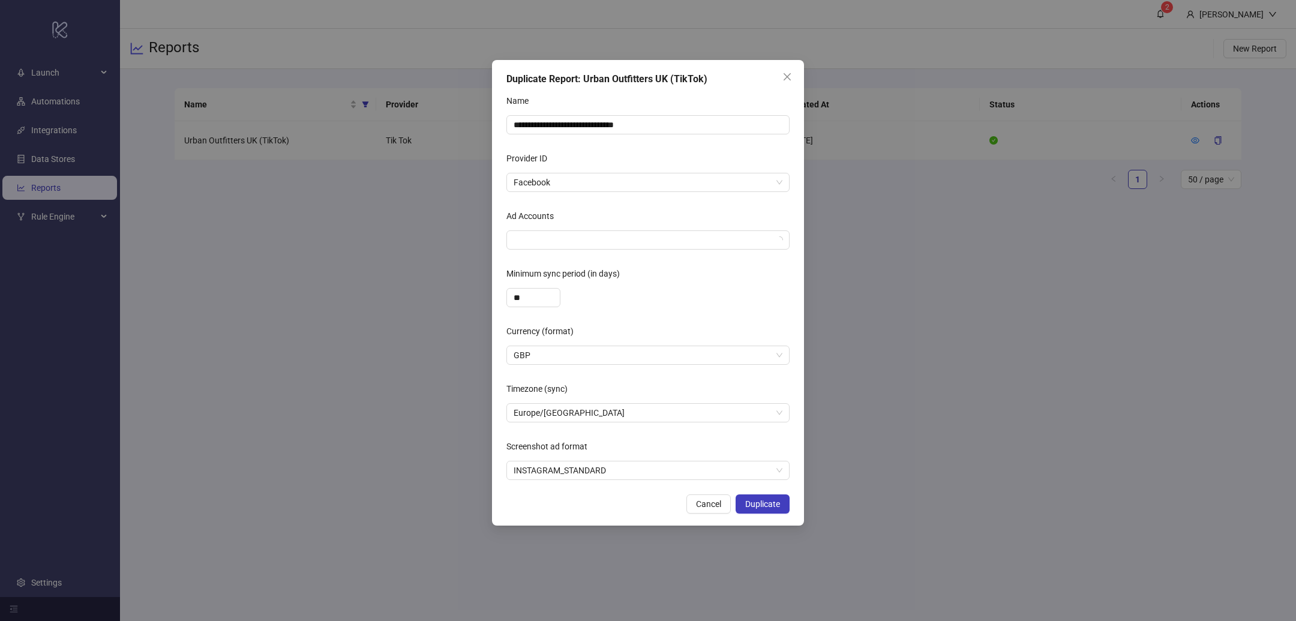
click at [637, 171] on div "Provider ID" at bounding box center [647, 161] width 283 height 24
click at [629, 184] on span "Facebook" at bounding box center [648, 182] width 269 height 18
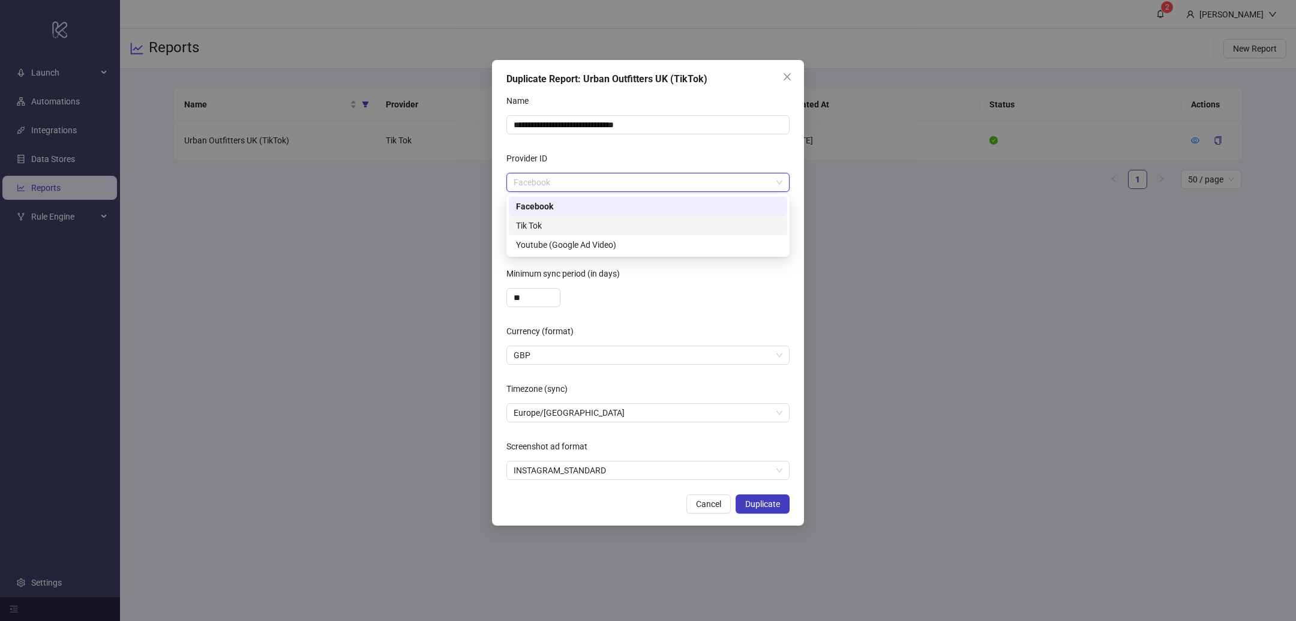
click at [590, 225] on div "Tik Tok" at bounding box center [648, 225] width 264 height 13
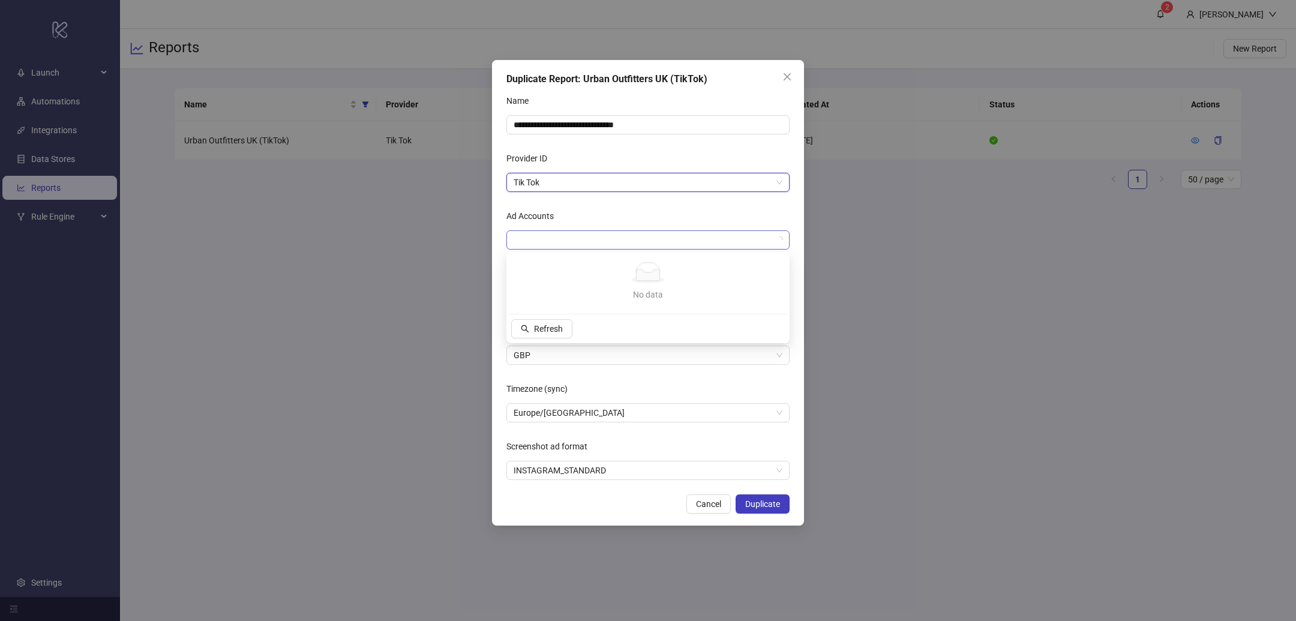
click at [574, 236] on div at bounding box center [642, 240] width 266 height 17
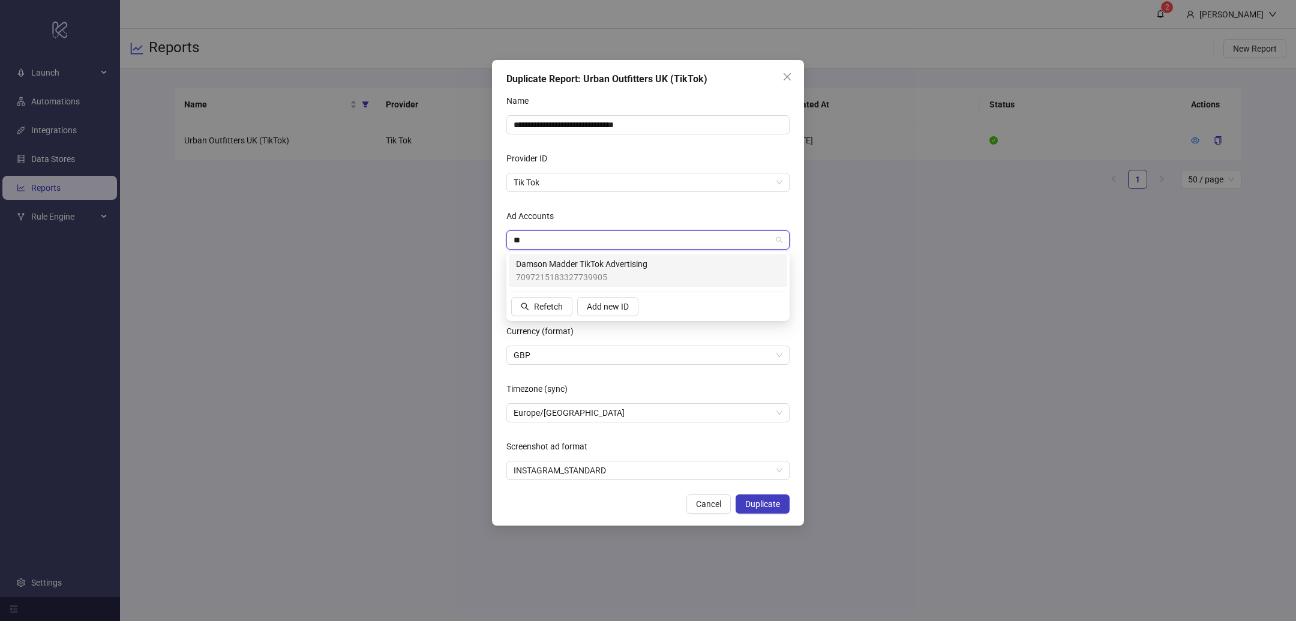
type input "***"
click at [583, 269] on span "Damson Madder TikTok Advertising" at bounding box center [581, 263] width 131 height 13
click at [610, 125] on input "**********" at bounding box center [647, 124] width 283 height 19
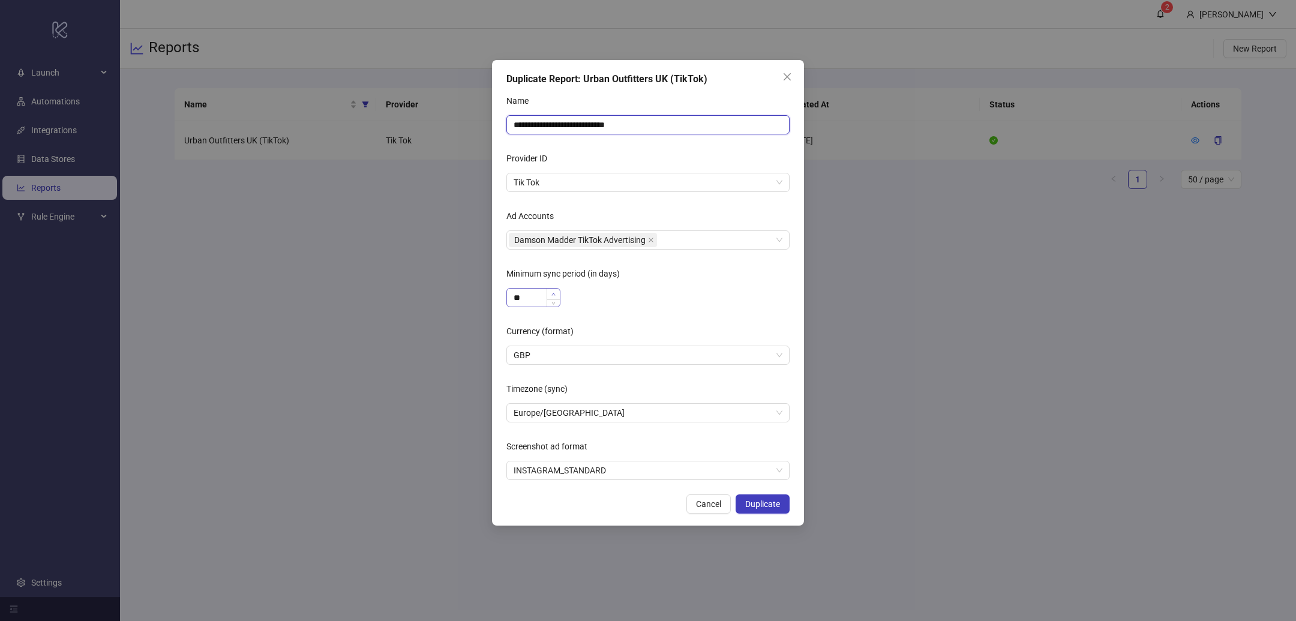
type input "**********"
drag, startPoint x: 548, startPoint y: 295, endPoint x: 527, endPoint y: 295, distance: 21.6
click at [527, 295] on div "**" at bounding box center [533, 297] width 54 height 19
type input "***"
click at [657, 308] on form "**********" at bounding box center [647, 285] width 283 height 389
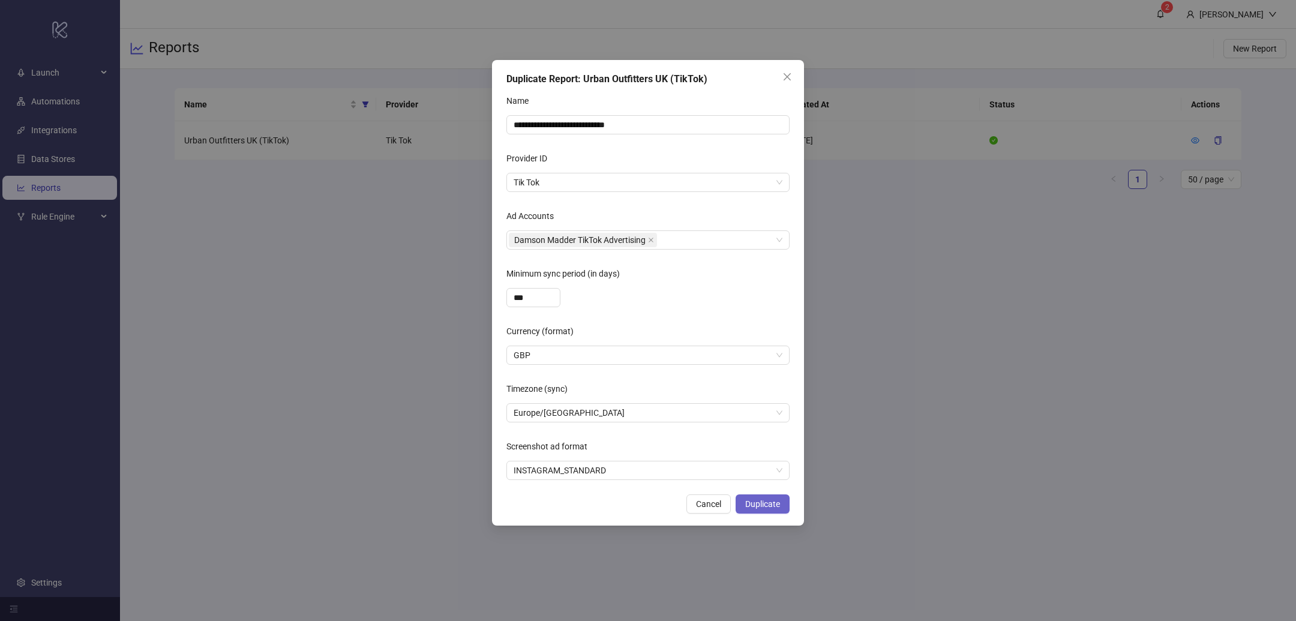
click at [761, 499] on span "Duplicate" at bounding box center [762, 504] width 35 height 10
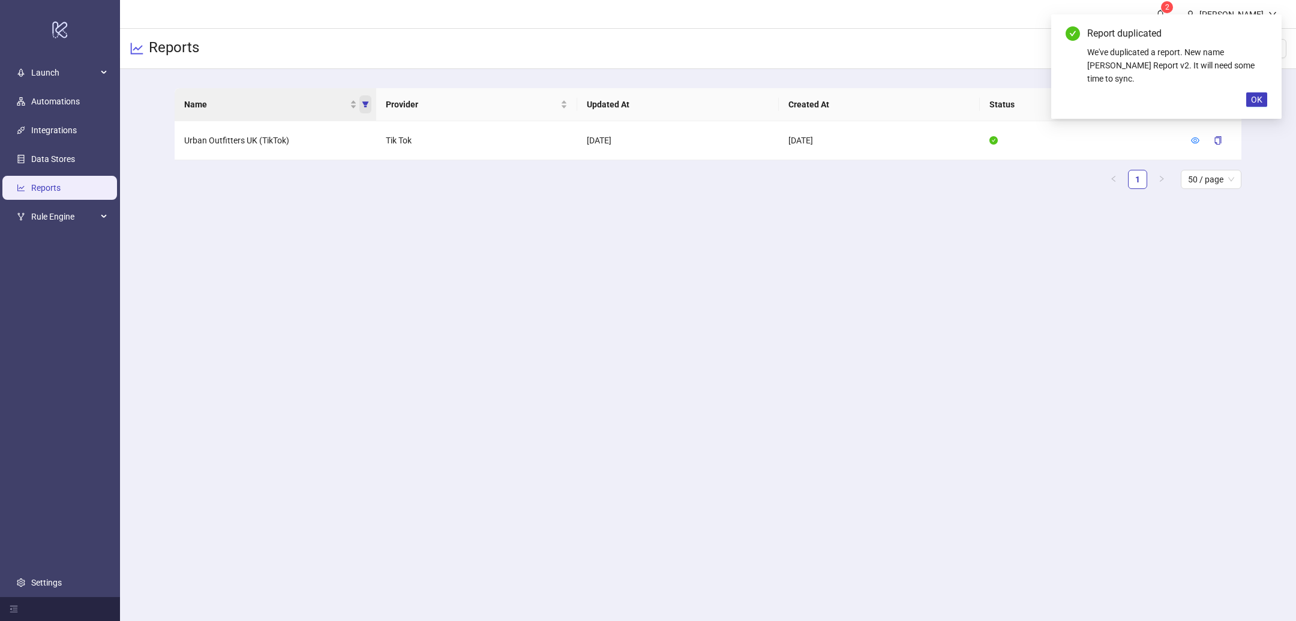
click at [365, 109] on span "Name" at bounding box center [365, 104] width 12 height 18
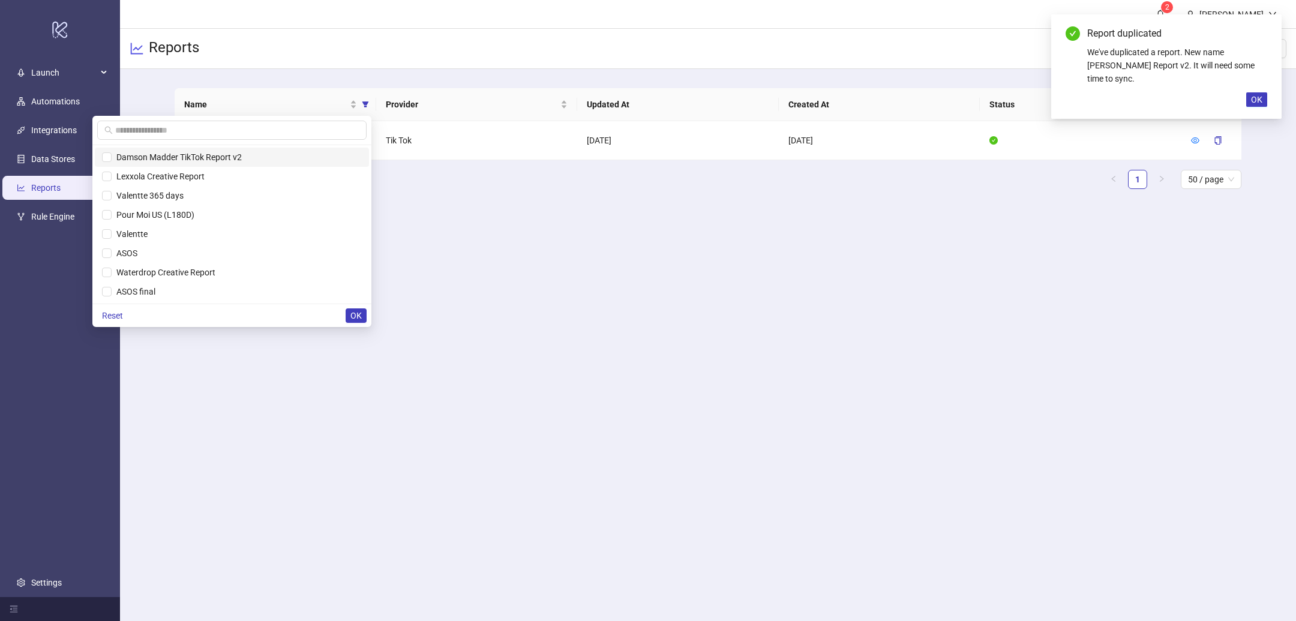
click at [206, 154] on span "Damson Madder TikTok Report v2" at bounding box center [177, 157] width 130 height 10
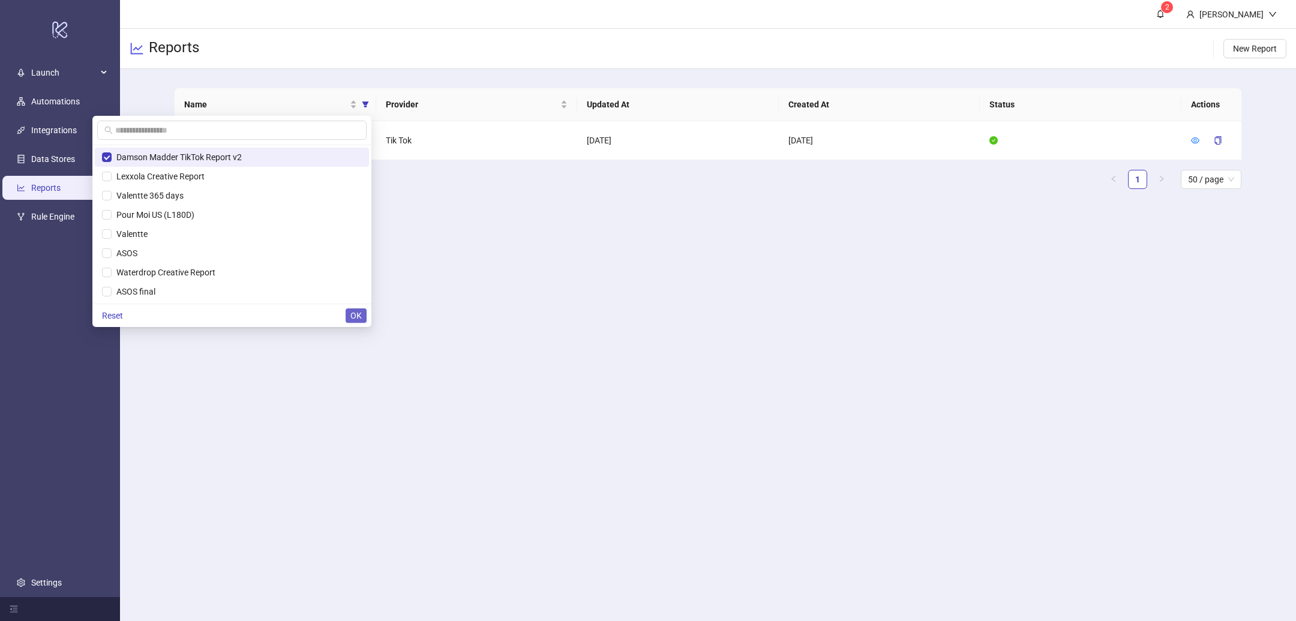
click at [362, 317] on button "OK" at bounding box center [356, 315] width 21 height 14
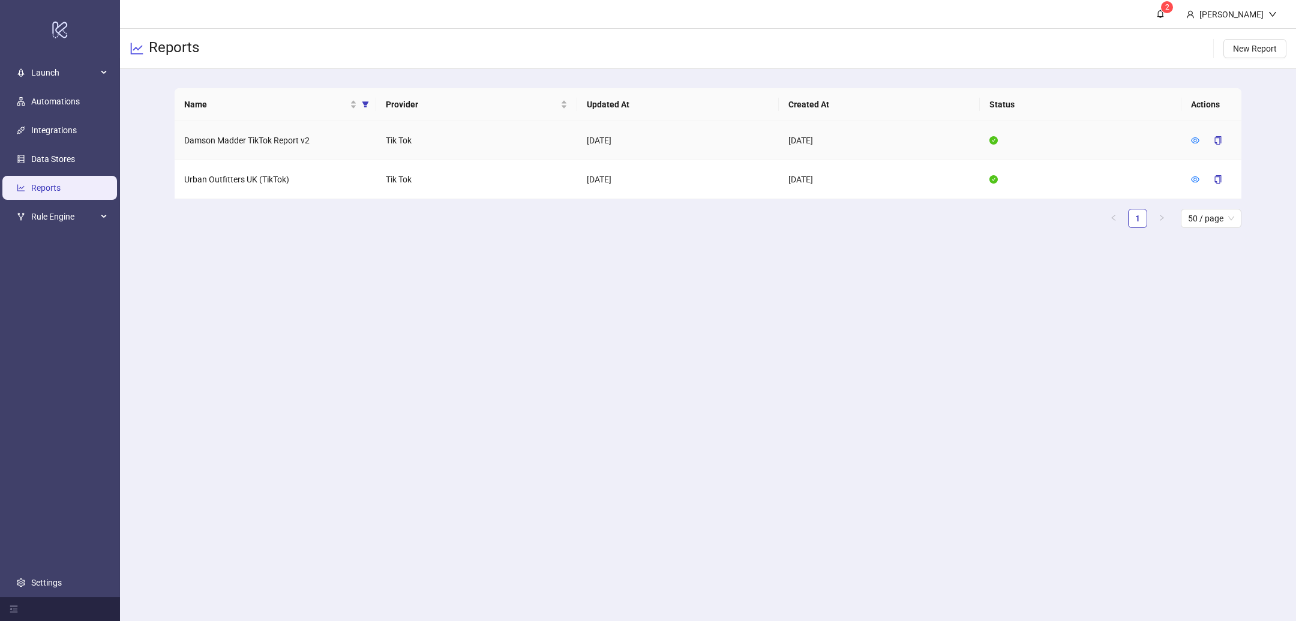
click at [275, 142] on td "Damson Madder TikTok Report v2" at bounding box center [275, 140] width 201 height 39
click at [1199, 140] on icon "eye" at bounding box center [1195, 140] width 8 height 8
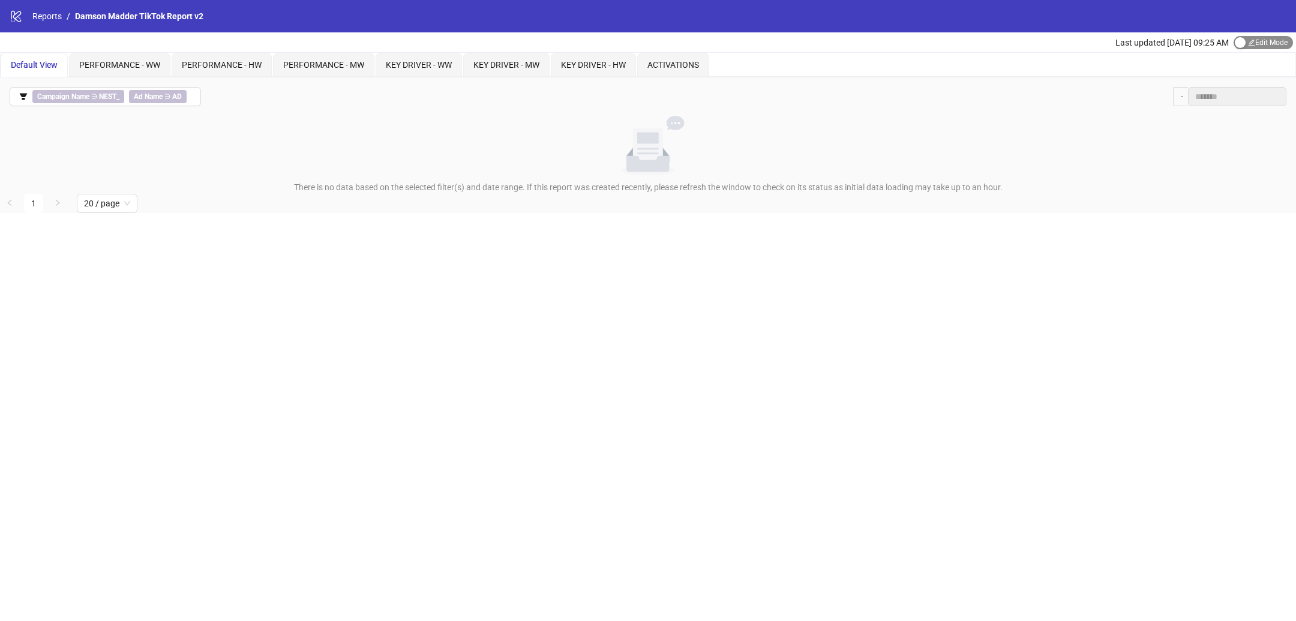
click at [1271, 46] on span "Edit Mode Edit Mode" at bounding box center [1262, 42] width 59 height 13
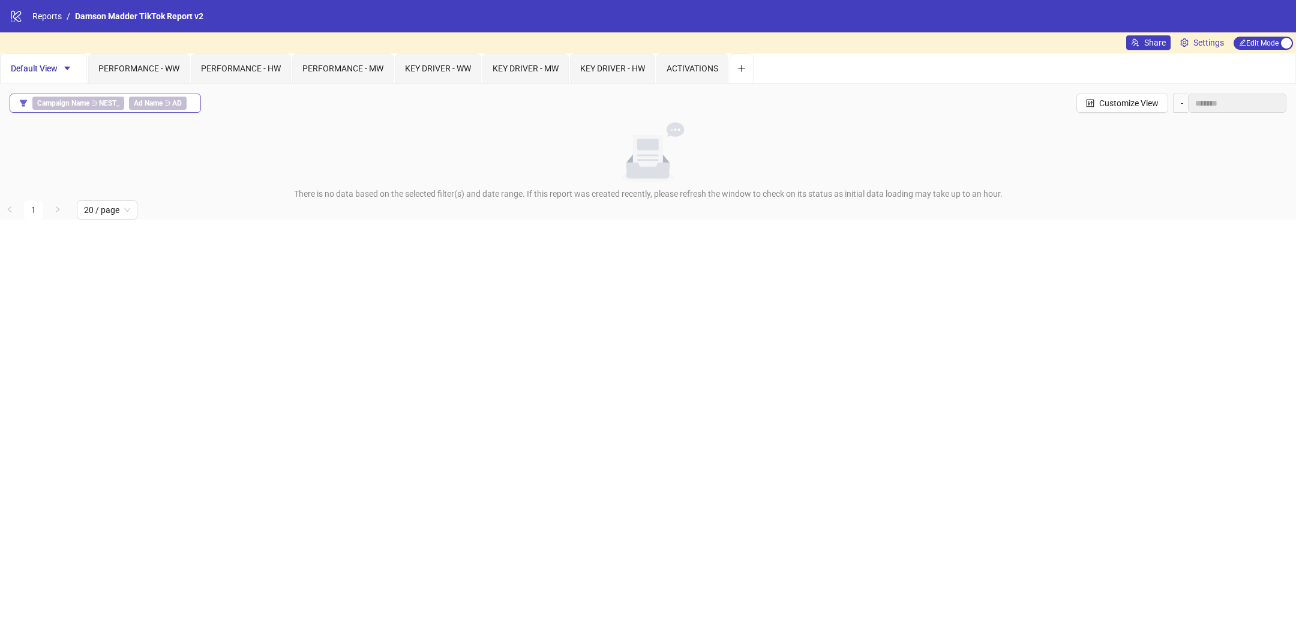
click at [197, 101] on button "Campaign Name ∋ NEST_ Ad Name ∋ AD" at bounding box center [105, 103] width 191 height 19
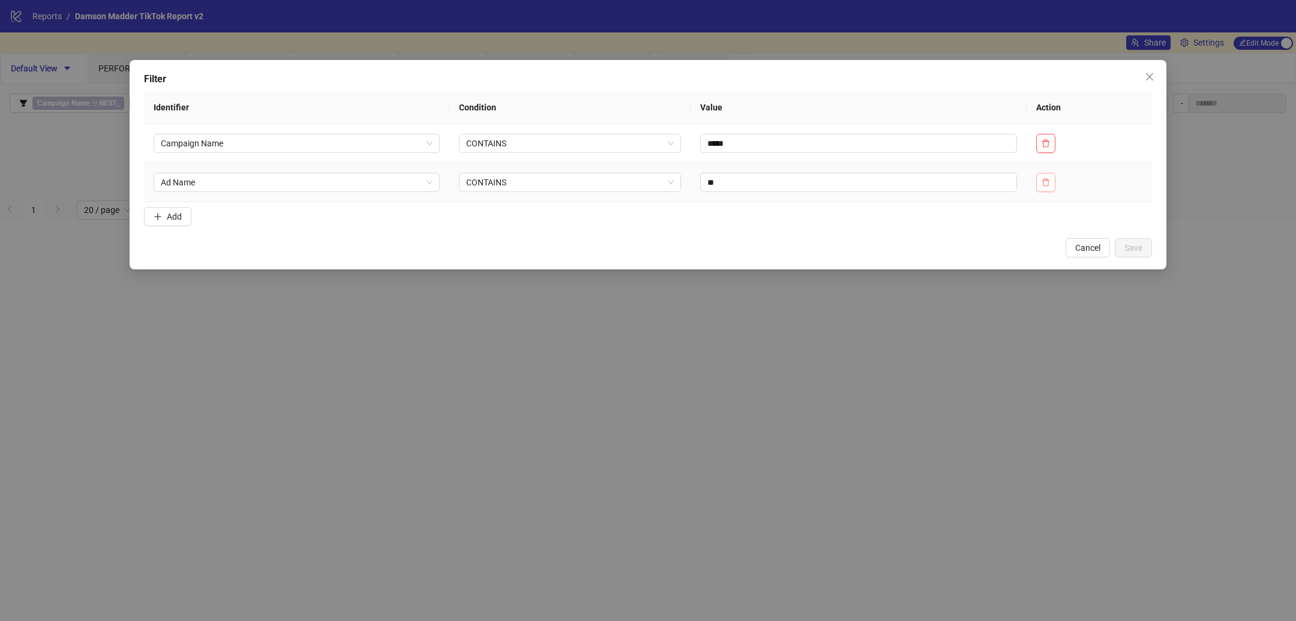
click at [1050, 185] on icon "delete" at bounding box center [1045, 182] width 8 height 8
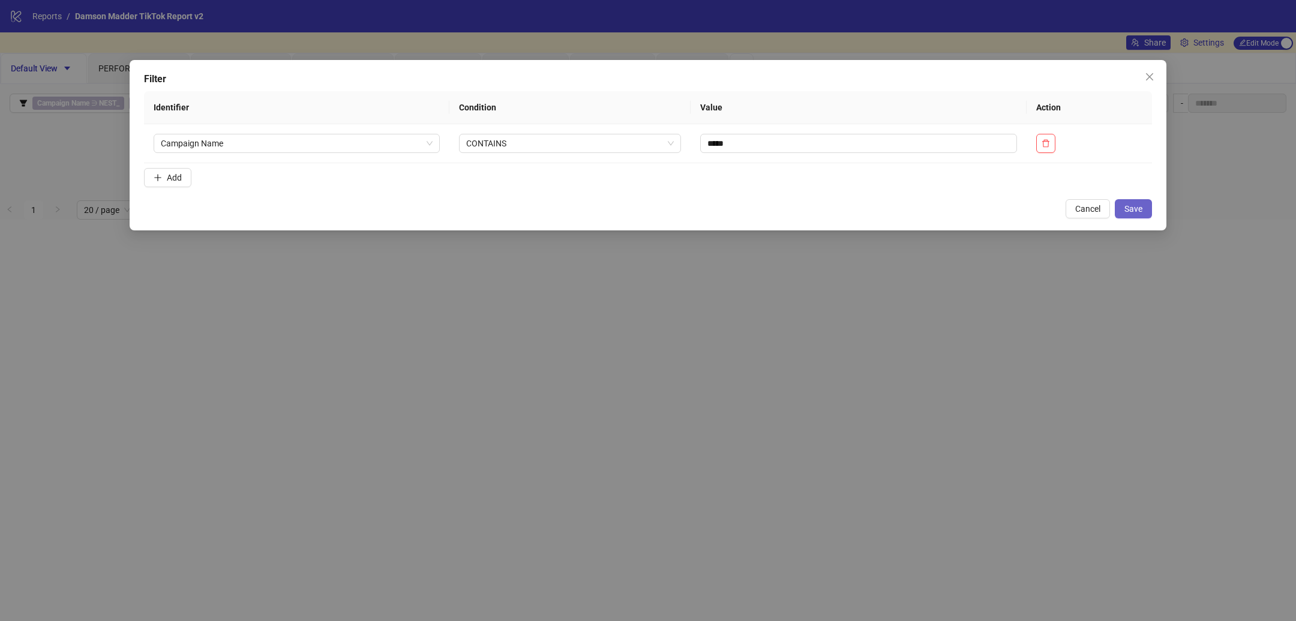
click at [1130, 204] on span "Save" at bounding box center [1133, 209] width 18 height 10
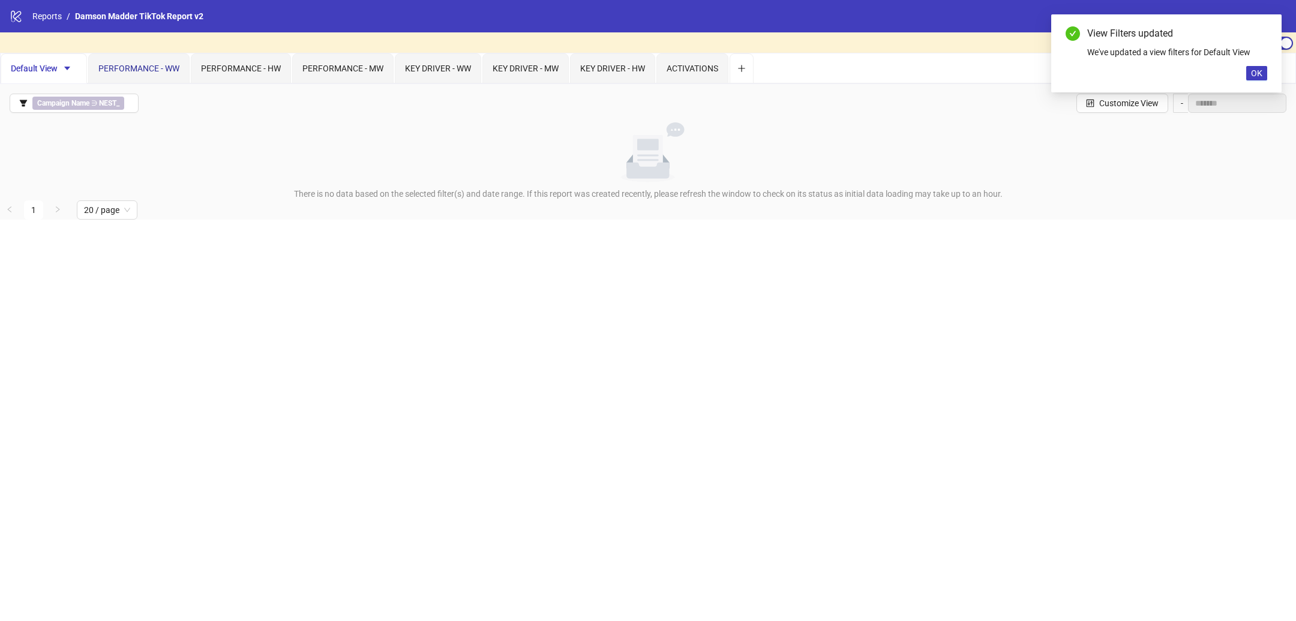
click at [159, 65] on span "PERFORMANCE - WW" at bounding box center [138, 69] width 81 height 10
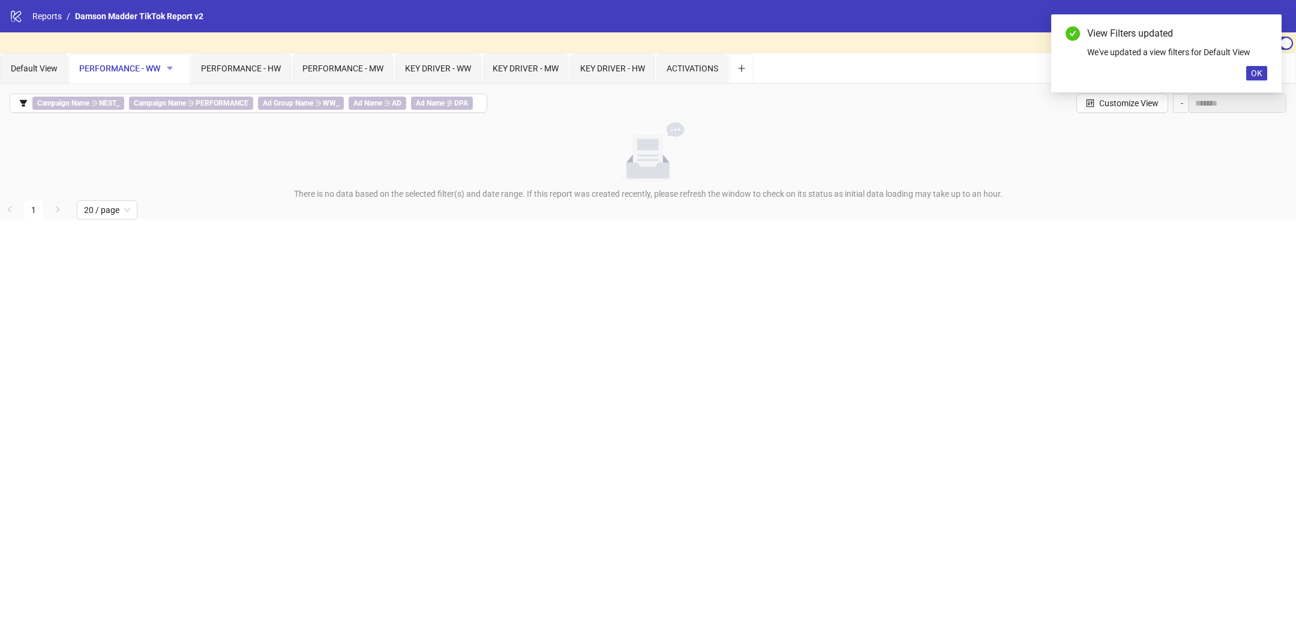
click at [172, 67] on icon "caret-down" at bounding box center [170, 68] width 8 height 8
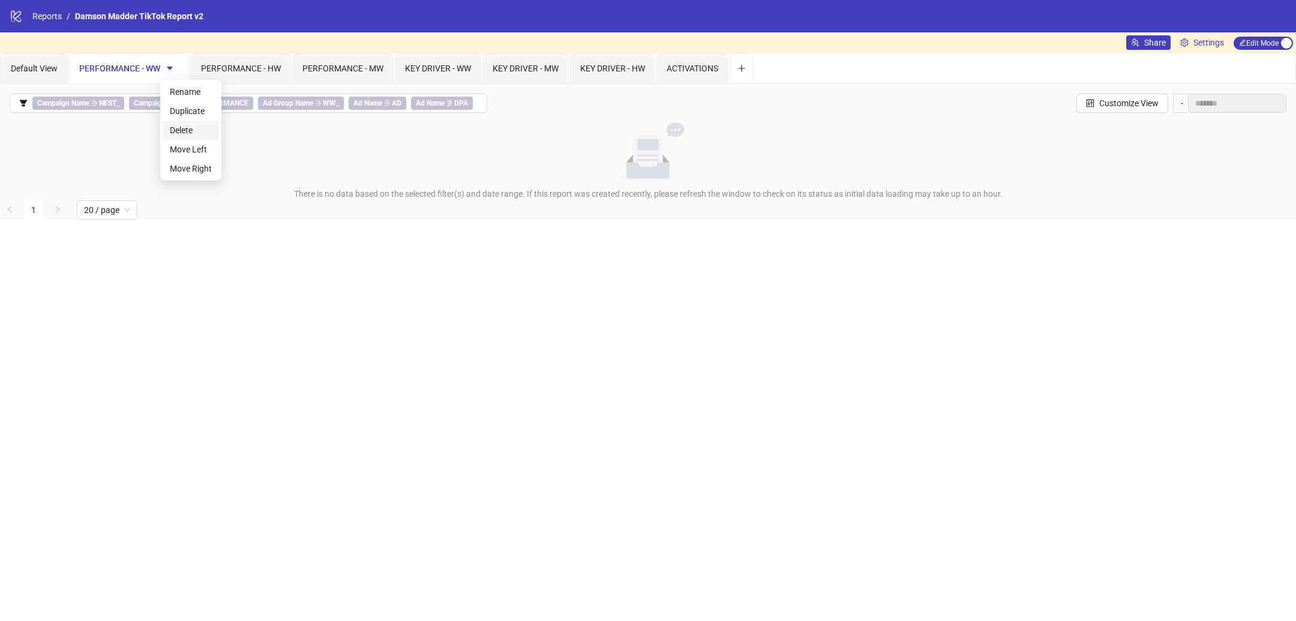
click at [197, 127] on span "Delete" at bounding box center [191, 130] width 42 height 13
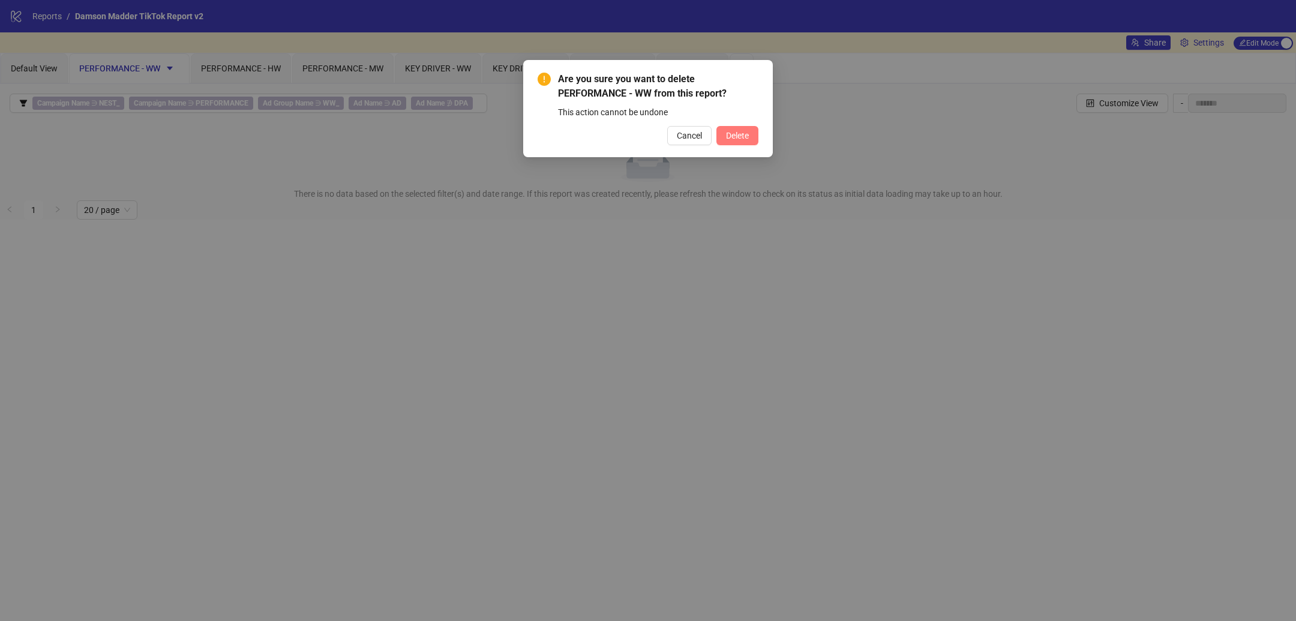
click at [746, 139] on span "Delete" at bounding box center [737, 136] width 23 height 10
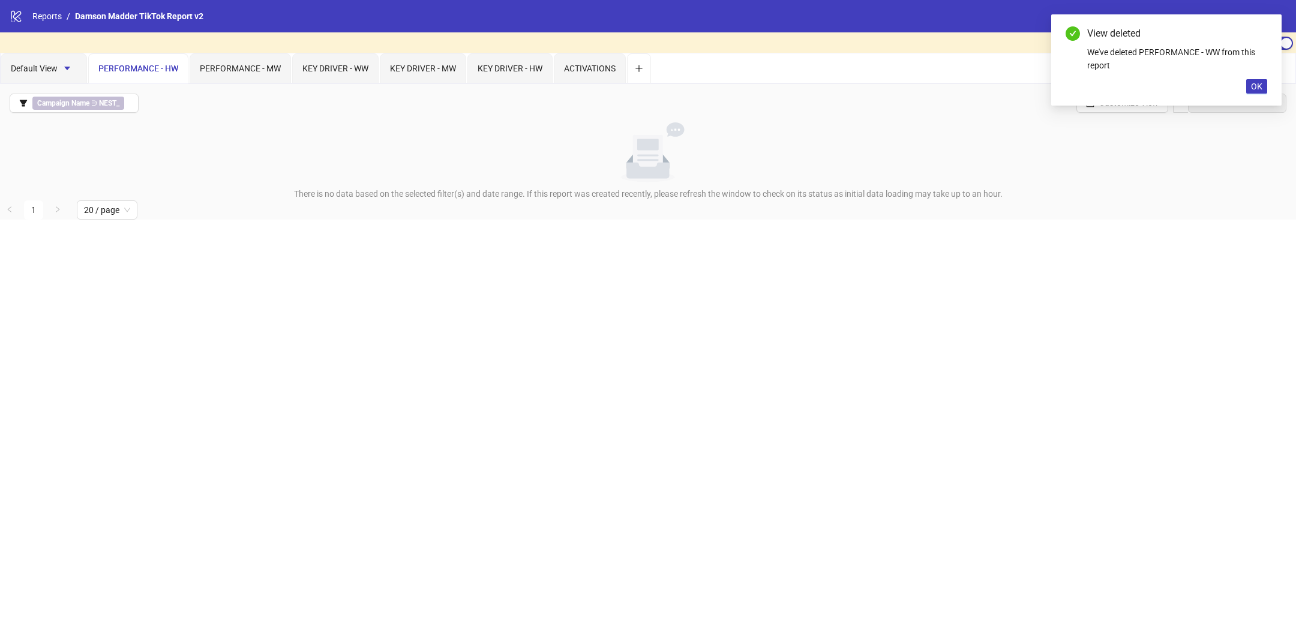
click at [165, 62] on div "PERFORMANCE - HW" at bounding box center [138, 68] width 80 height 13
click at [256, 75] on div "PERFORMANCE - MW" at bounding box center [240, 68] width 101 height 30
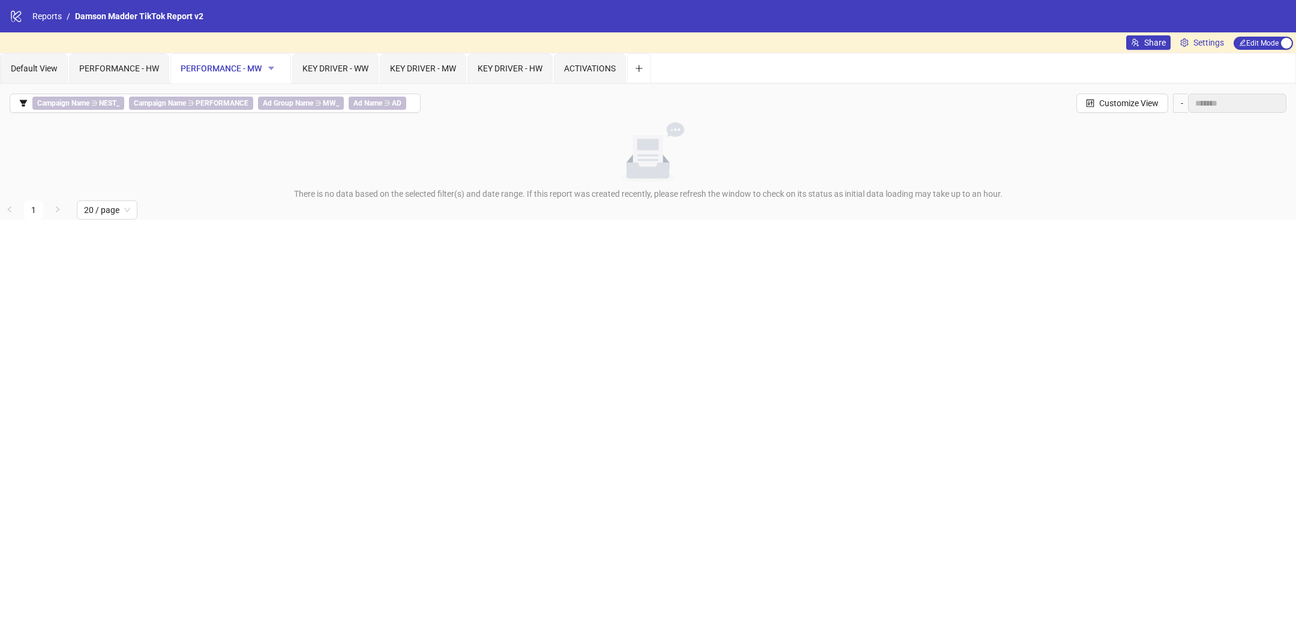
click at [269, 67] on icon "caret-down" at bounding box center [271, 69] width 6 height 4
click at [305, 133] on span "Delete" at bounding box center [292, 130] width 42 height 13
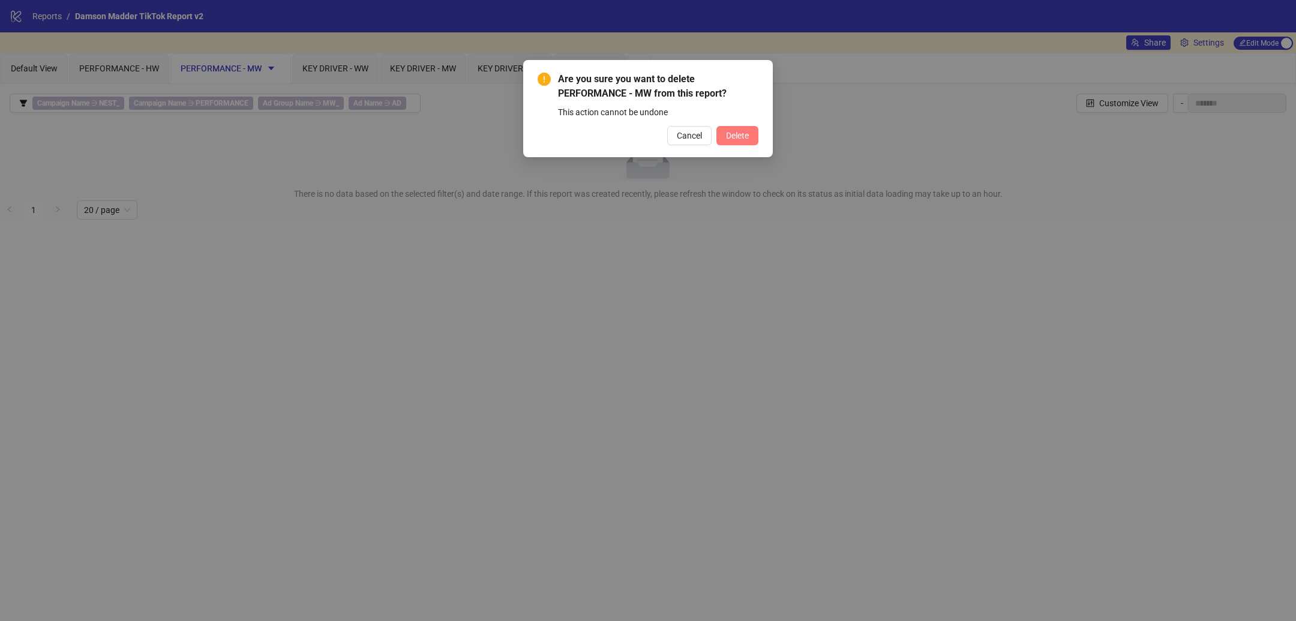
click at [742, 135] on span "Delete" at bounding box center [737, 136] width 23 height 10
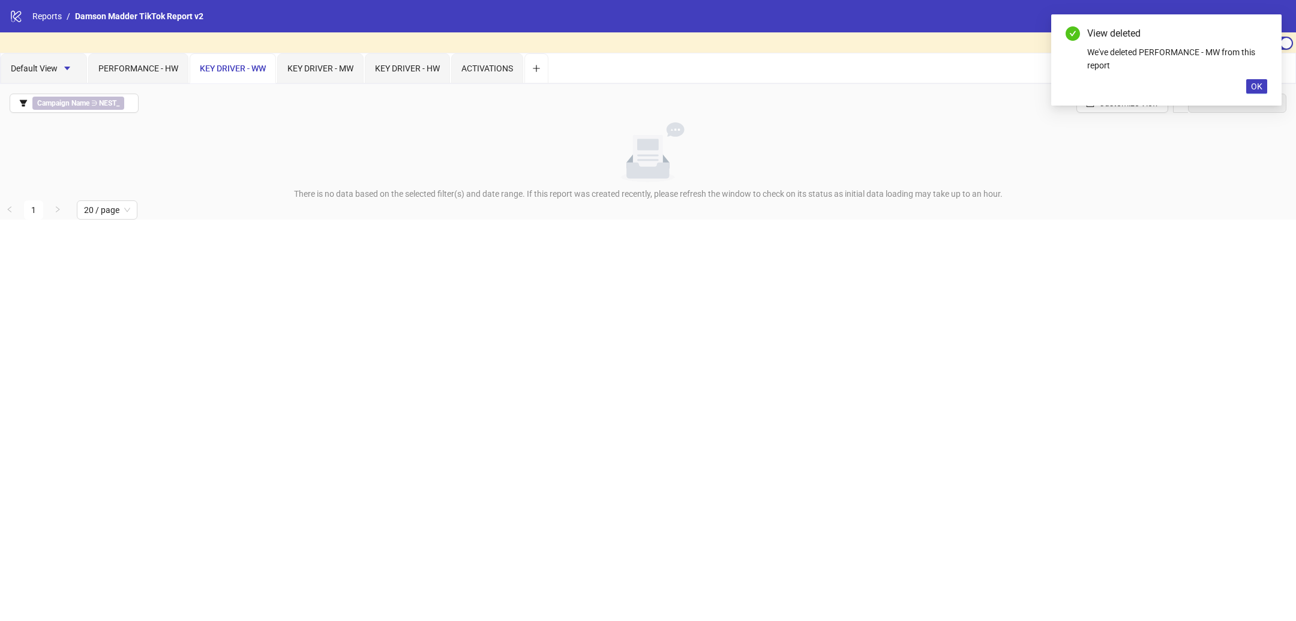
click at [257, 71] on span "KEY DRIVER - WW" at bounding box center [233, 69] width 66 height 10
click at [313, 68] on span "KEY DRIVER - MW" at bounding box center [320, 69] width 66 height 10
click at [346, 64] on icon "caret-down" at bounding box center [344, 68] width 8 height 8
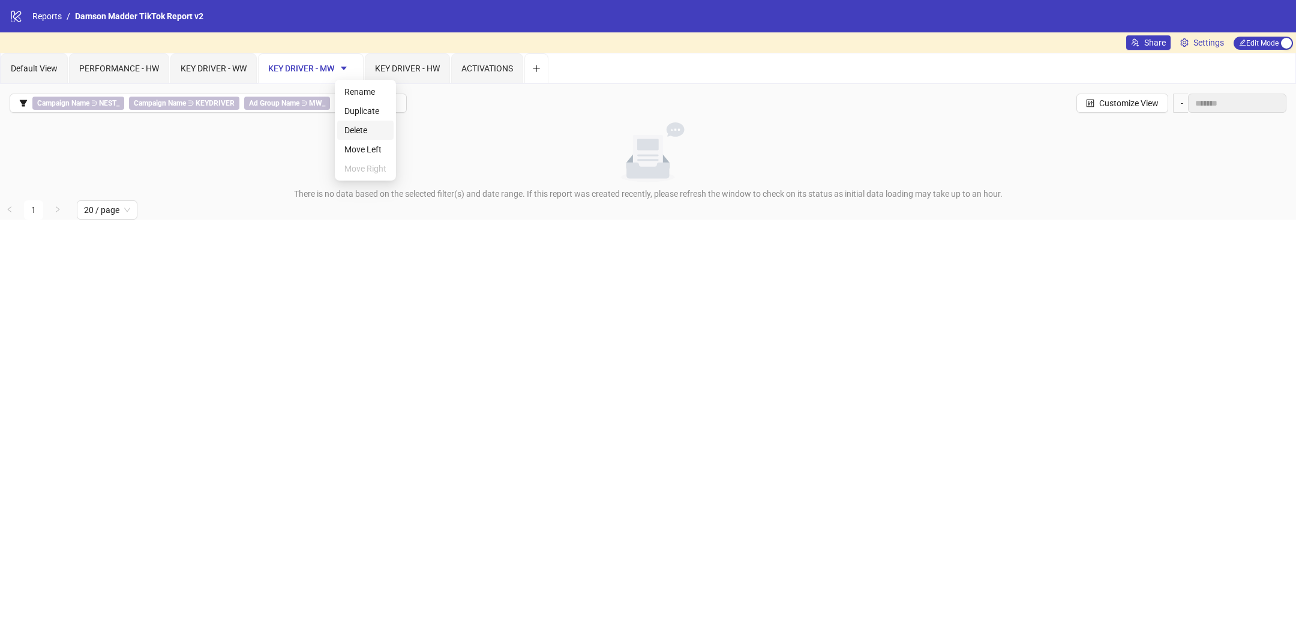
click at [367, 125] on span "Delete" at bounding box center [365, 130] width 42 height 13
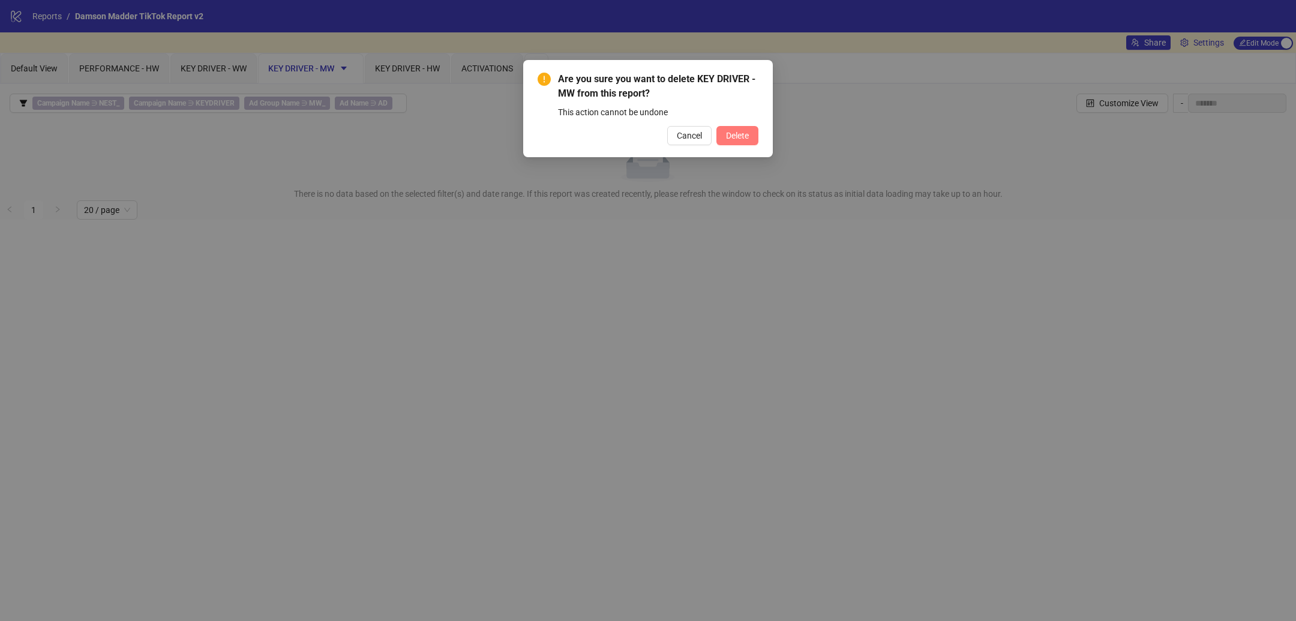
click at [730, 133] on span "Delete" at bounding box center [737, 136] width 23 height 10
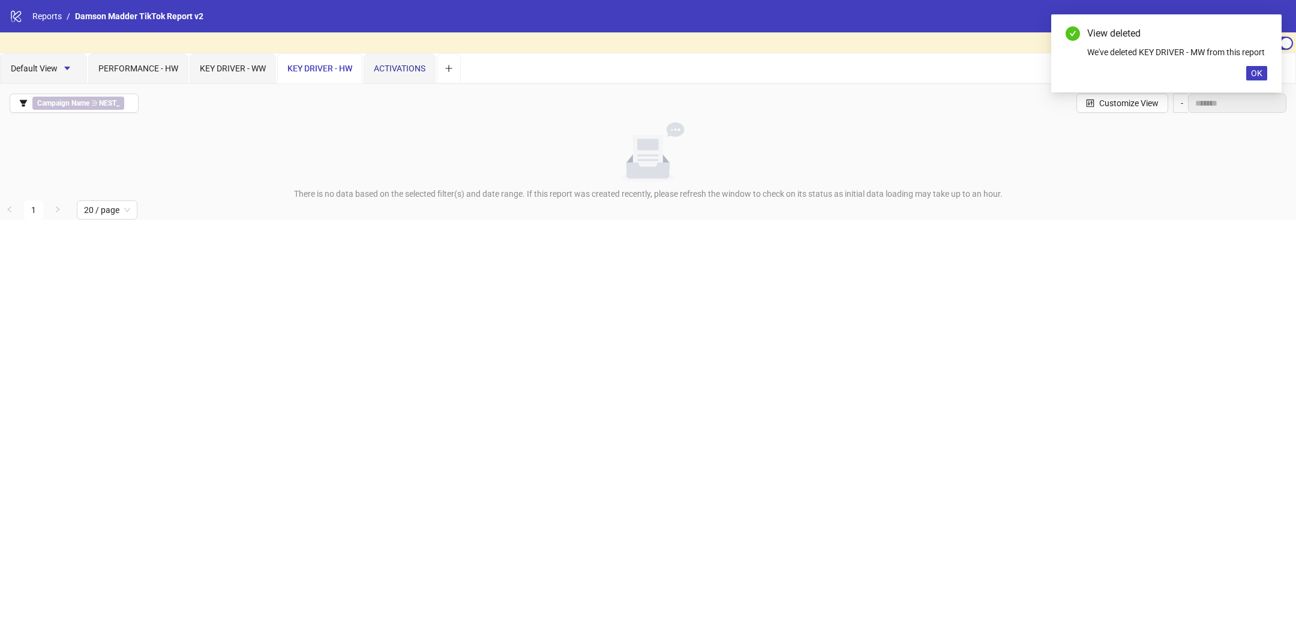
click at [387, 74] on div "ACTIVATIONS" at bounding box center [400, 68] width 52 height 13
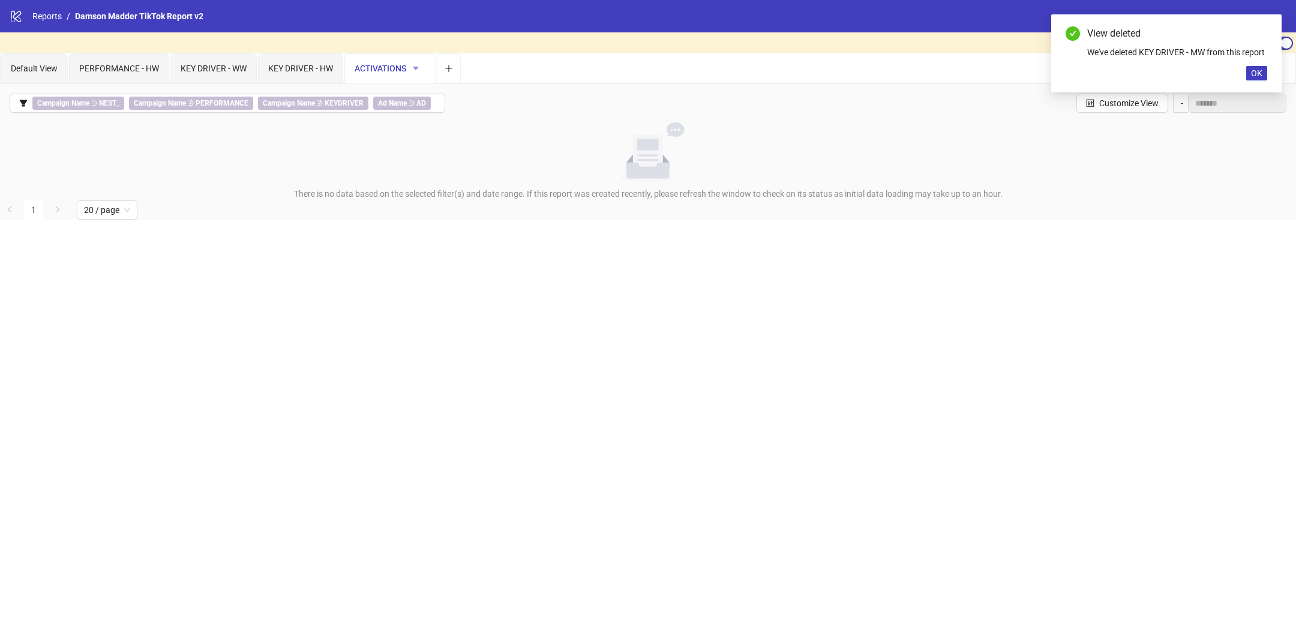
click at [416, 68] on icon "caret-down" at bounding box center [416, 69] width 6 height 4
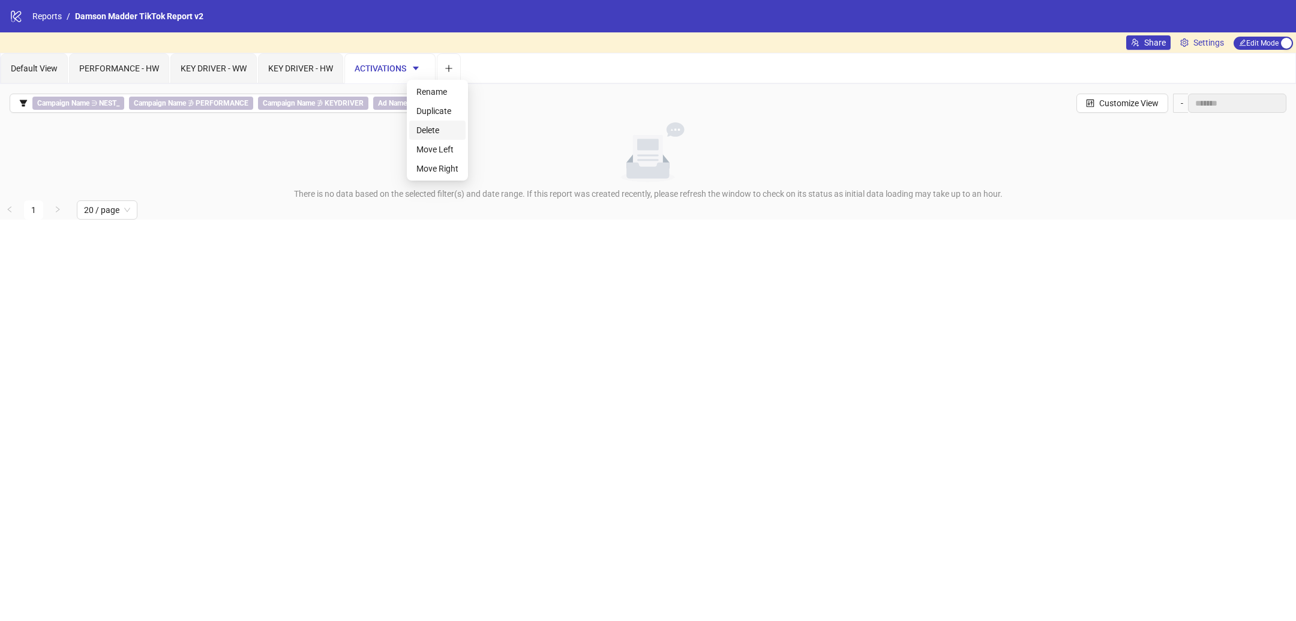
click at [442, 127] on span "Delete" at bounding box center [437, 130] width 42 height 13
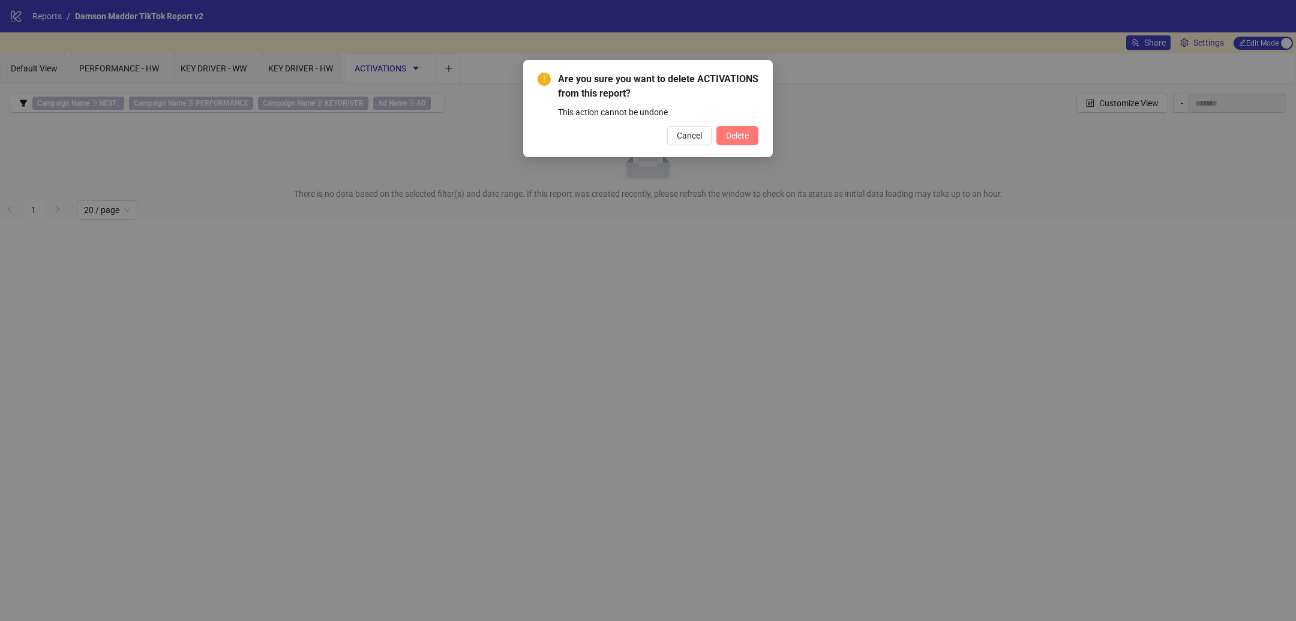
click at [739, 135] on span "Delete" at bounding box center [737, 136] width 23 height 10
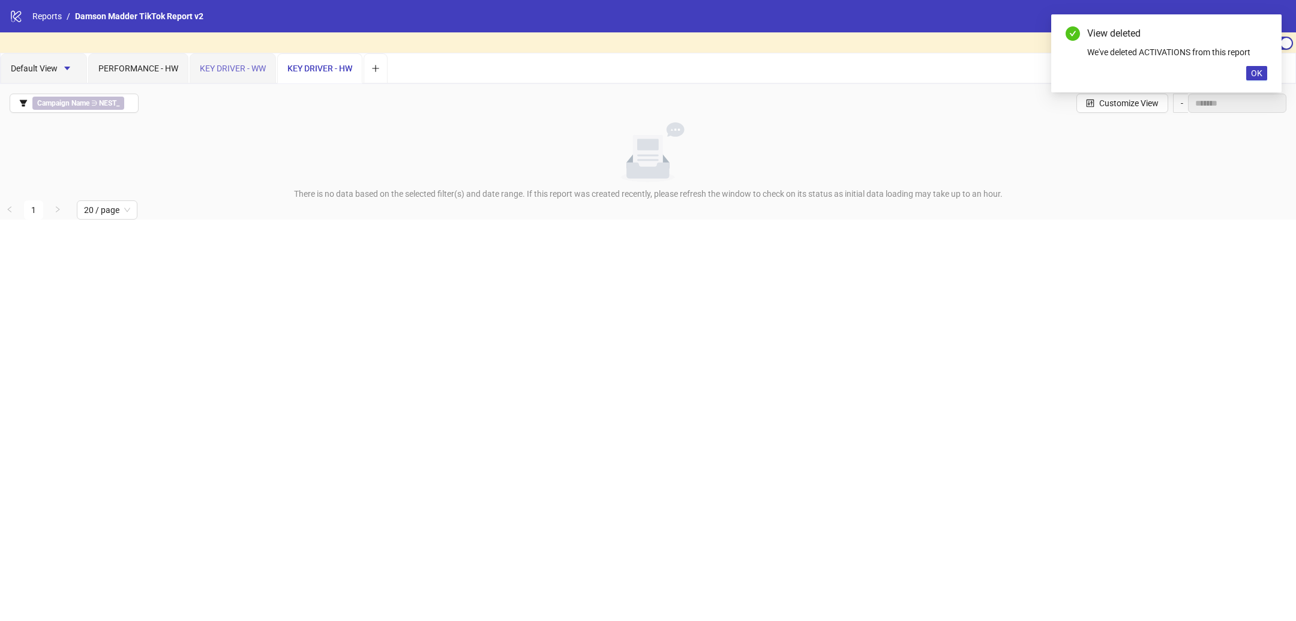
click at [240, 55] on div "KEY DRIVER - WW" at bounding box center [233, 68] width 86 height 30
click at [253, 71] on span "button" at bounding box center [256, 69] width 8 height 10
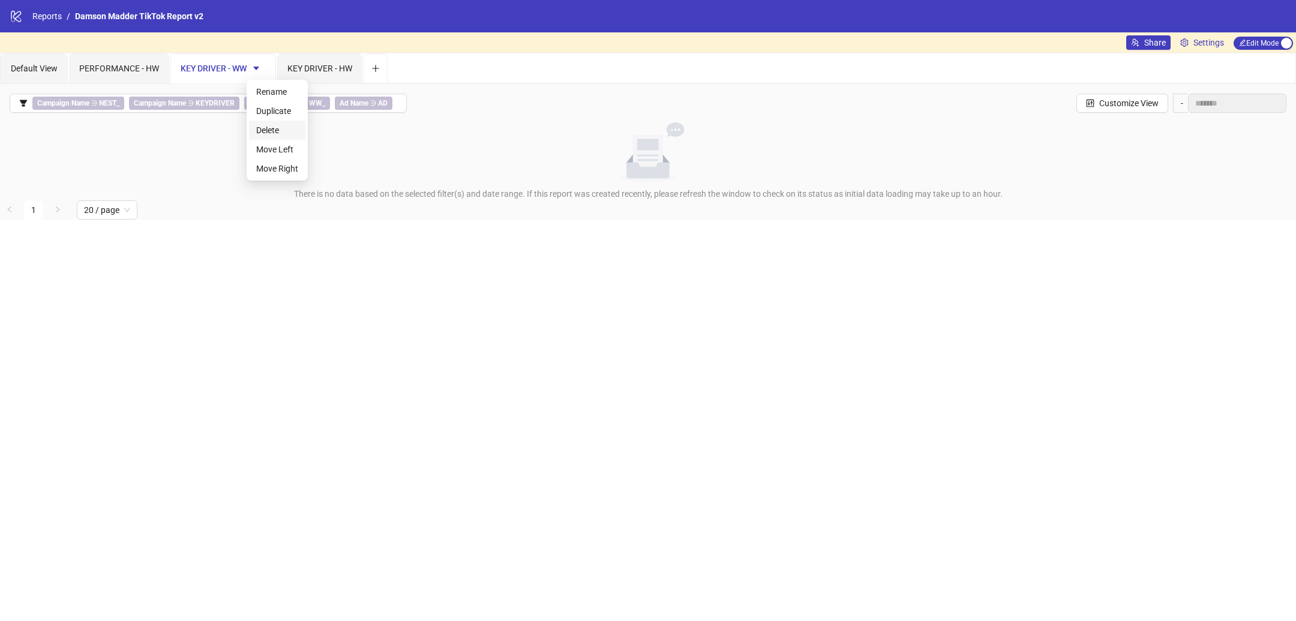
click at [276, 136] on span "Delete" at bounding box center [277, 130] width 42 height 13
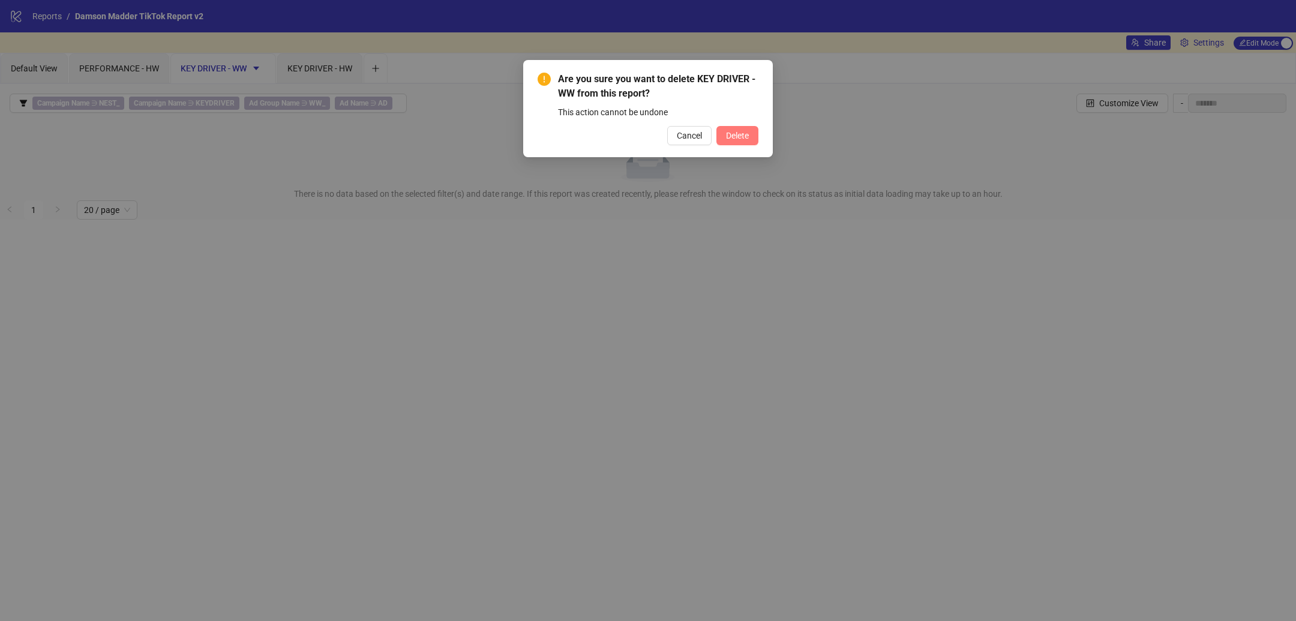
click at [743, 139] on span "Delete" at bounding box center [737, 136] width 23 height 10
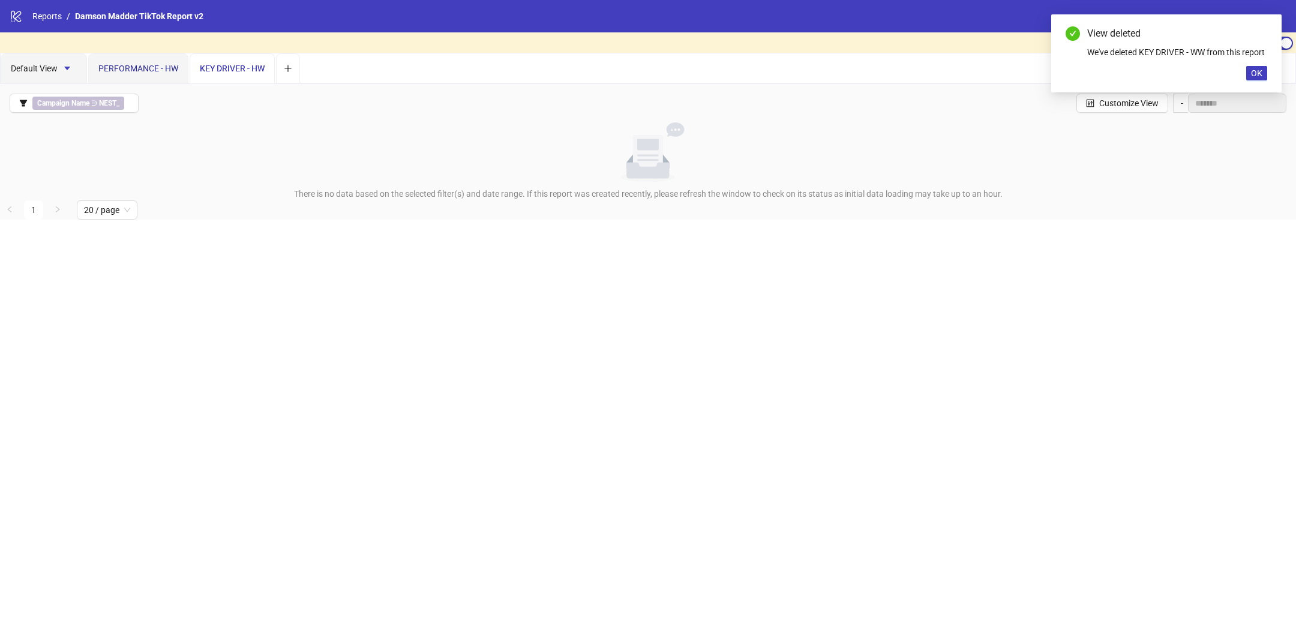
click at [158, 65] on span "PERFORMANCE - HW" at bounding box center [138, 69] width 80 height 10
click at [172, 70] on icon "caret-down" at bounding box center [168, 68] width 8 height 8
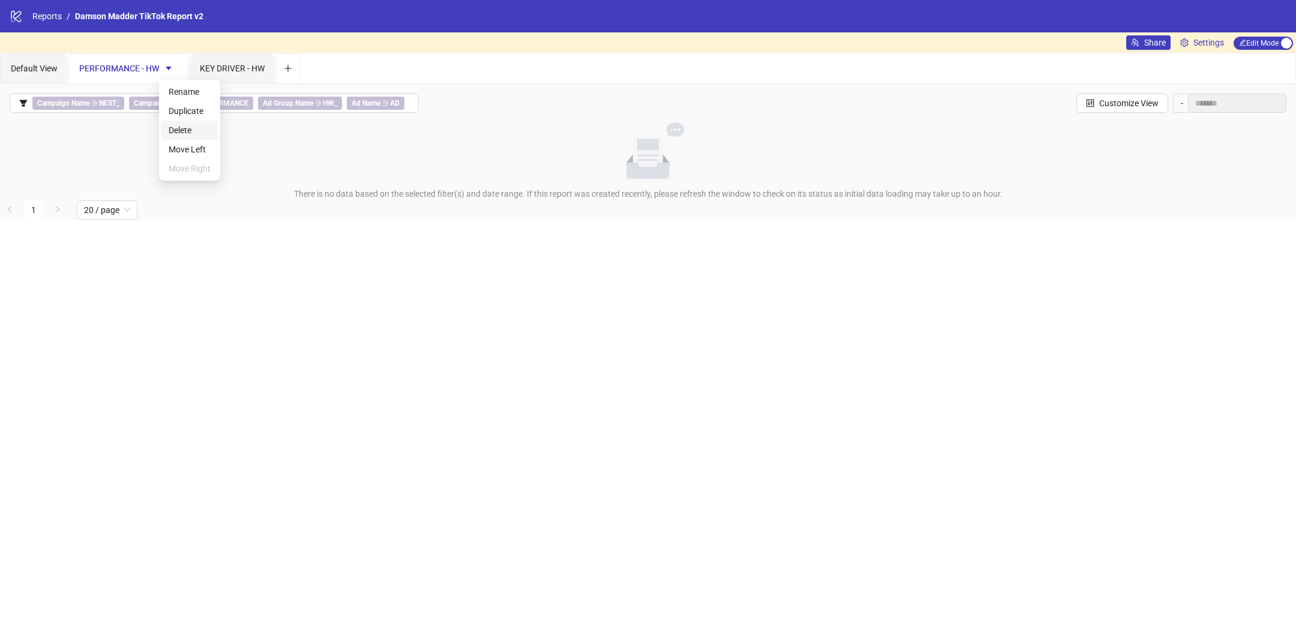
click at [203, 127] on span "Delete" at bounding box center [190, 130] width 42 height 13
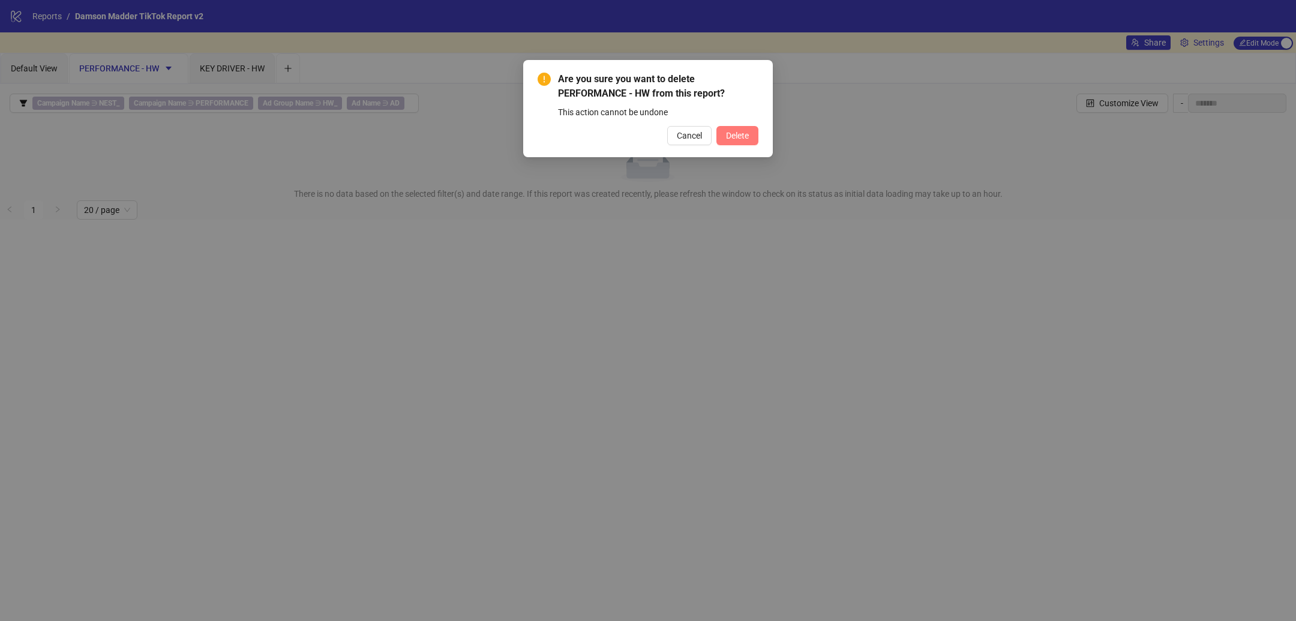
click at [748, 128] on button "Delete" at bounding box center [737, 135] width 42 height 19
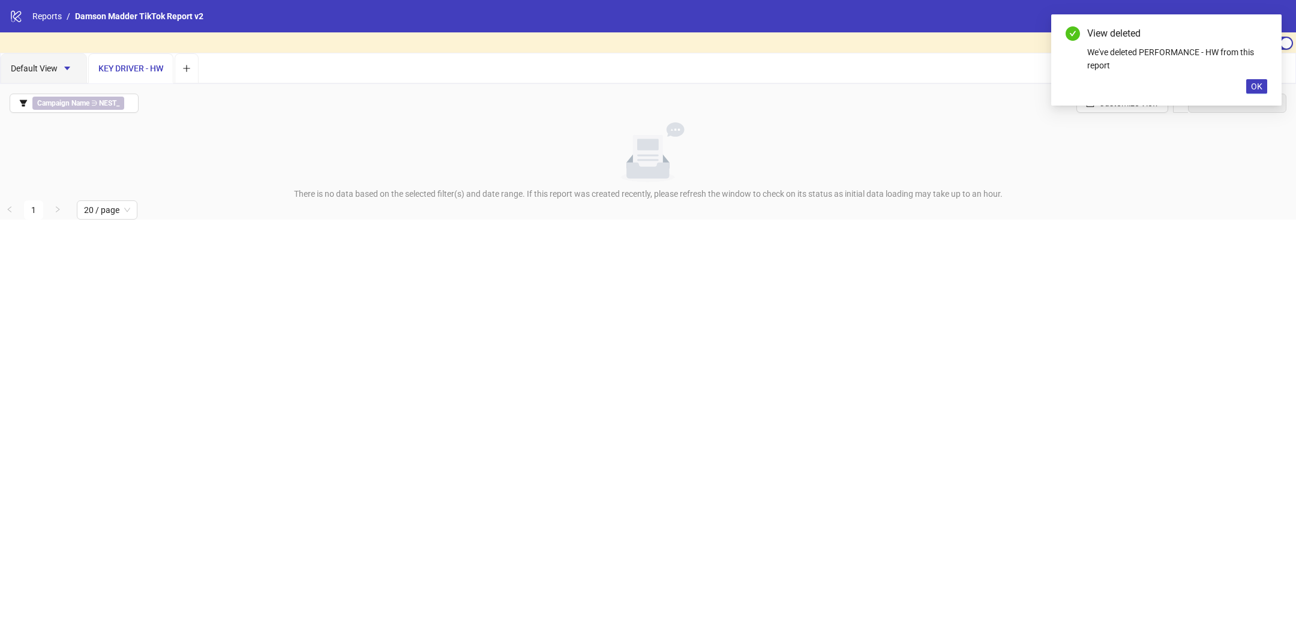
click at [144, 51] on div "Share Settings Edit Mode Edit Mode" at bounding box center [648, 42] width 1296 height 20
click at [122, 67] on span "KEY DRIVER - HW" at bounding box center [130, 69] width 65 height 10
click at [47, 67] on span "Default View" at bounding box center [44, 69] width 66 height 10
click at [123, 67] on span "KEY DRIVER - HW" at bounding box center [130, 69] width 65 height 10
click at [148, 68] on button "button" at bounding box center [153, 68] width 19 height 19
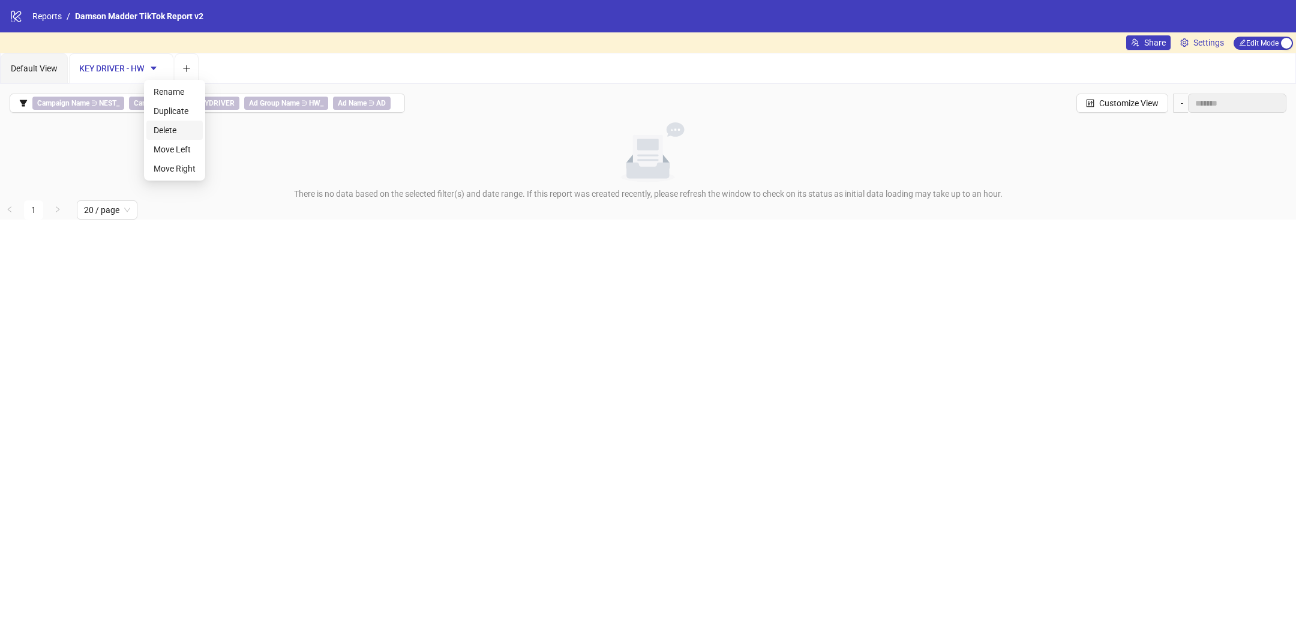
click at [177, 128] on span "Delete" at bounding box center [175, 130] width 42 height 13
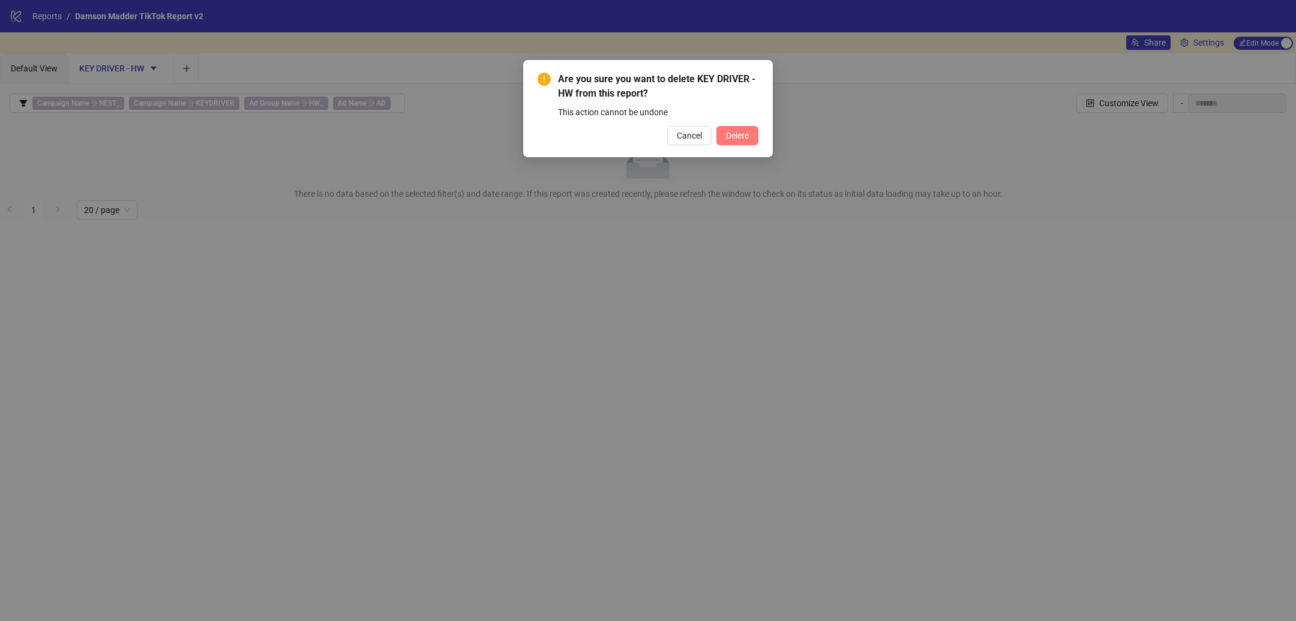
click at [748, 141] on button "Delete" at bounding box center [737, 135] width 42 height 19
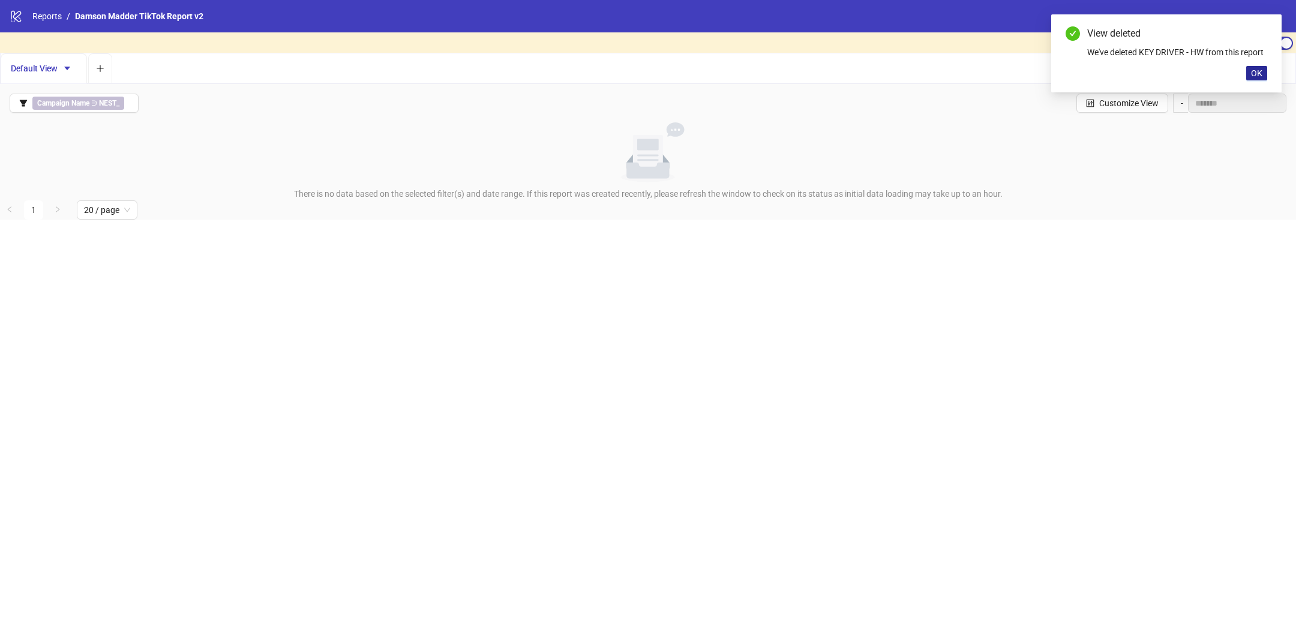
click at [1263, 71] on button "OK" at bounding box center [1256, 73] width 21 height 14
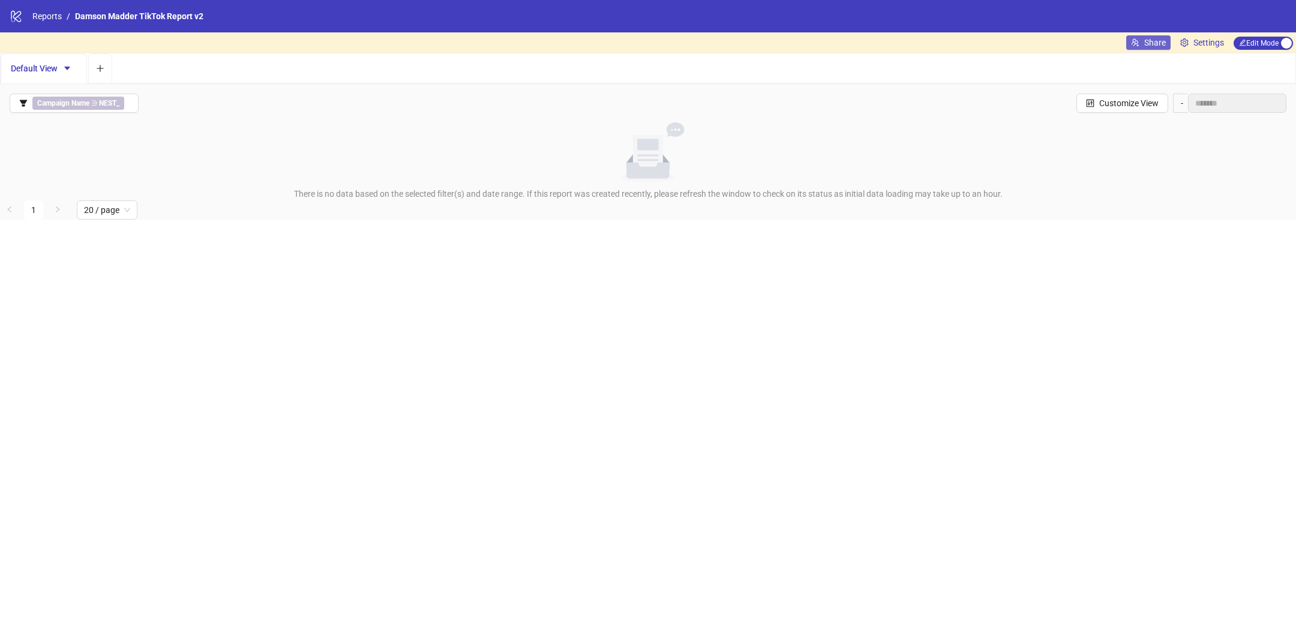
click at [1136, 41] on icon "usergroup-add" at bounding box center [1134, 42] width 7 height 8
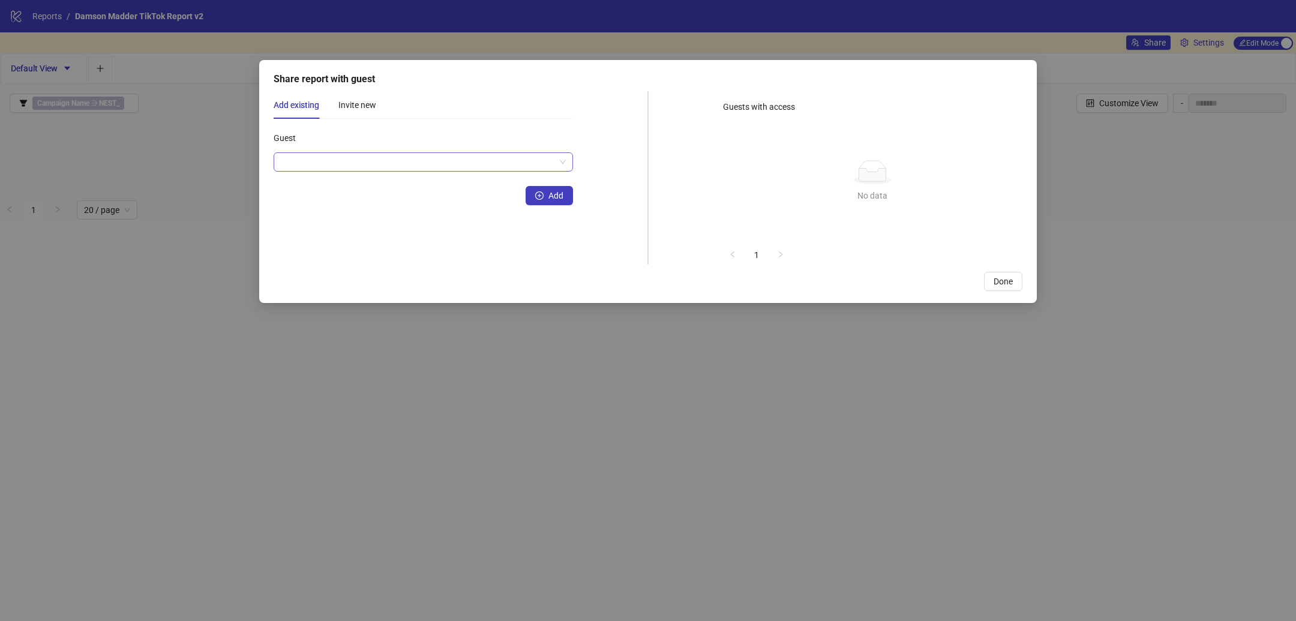
click at [335, 166] on input "Guest" at bounding box center [418, 162] width 274 height 18
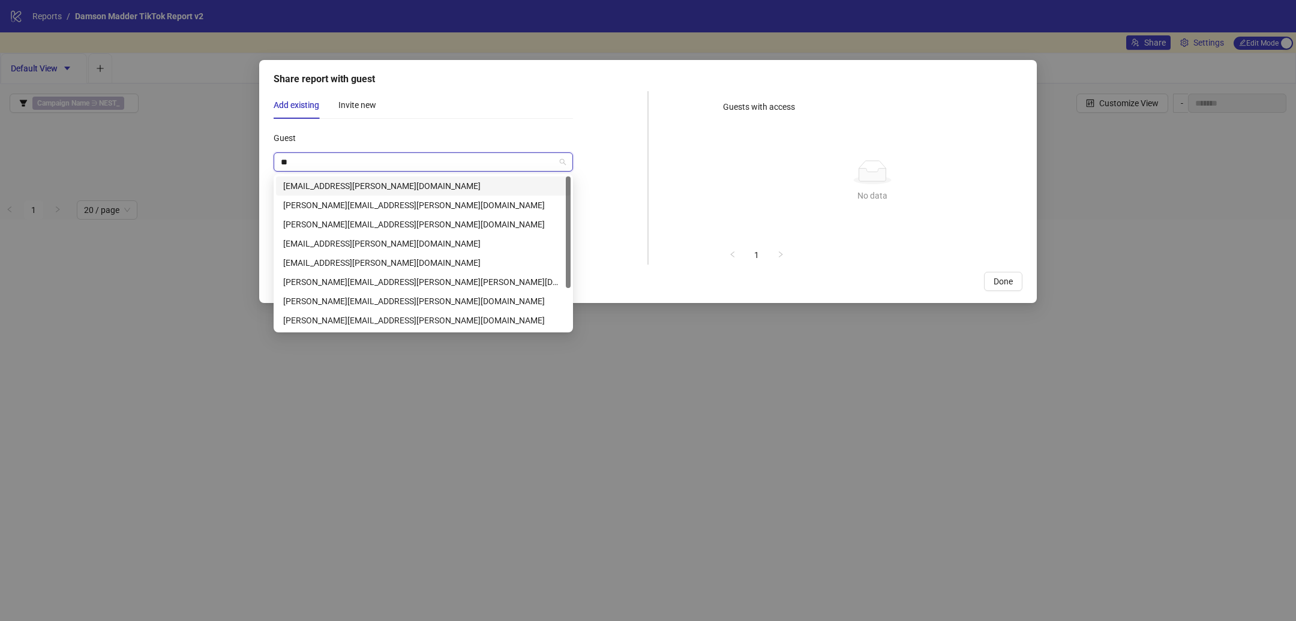
type input "*"
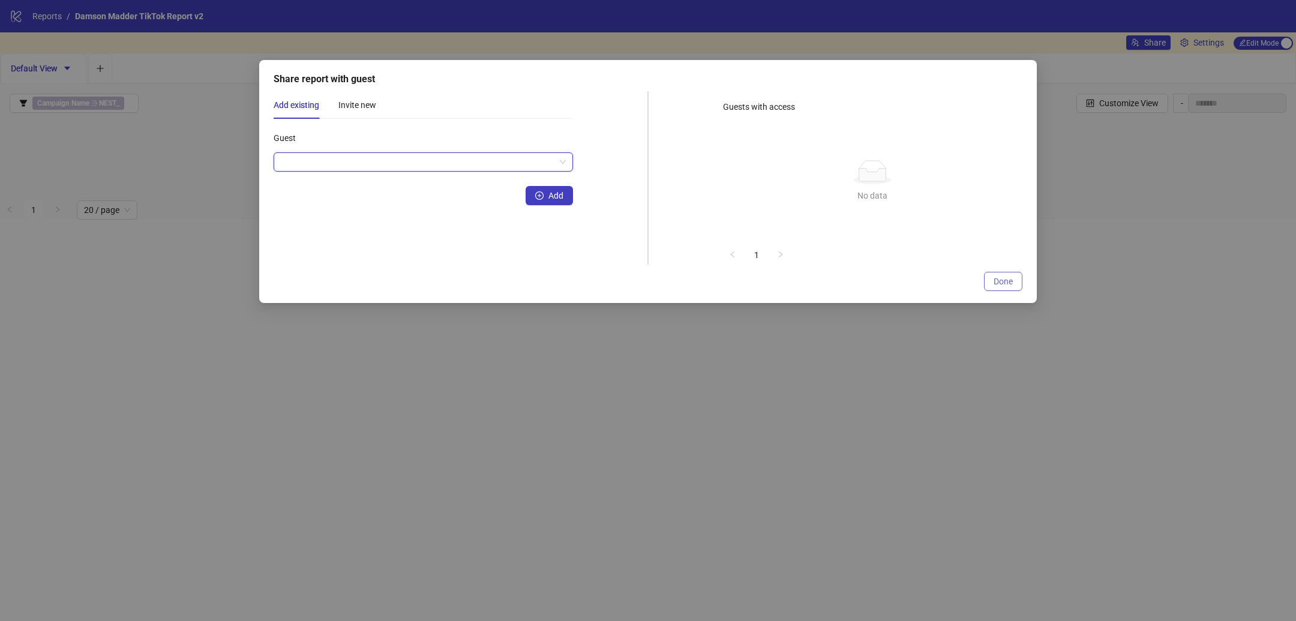
click at [1005, 277] on span "Done" at bounding box center [1002, 282] width 19 height 10
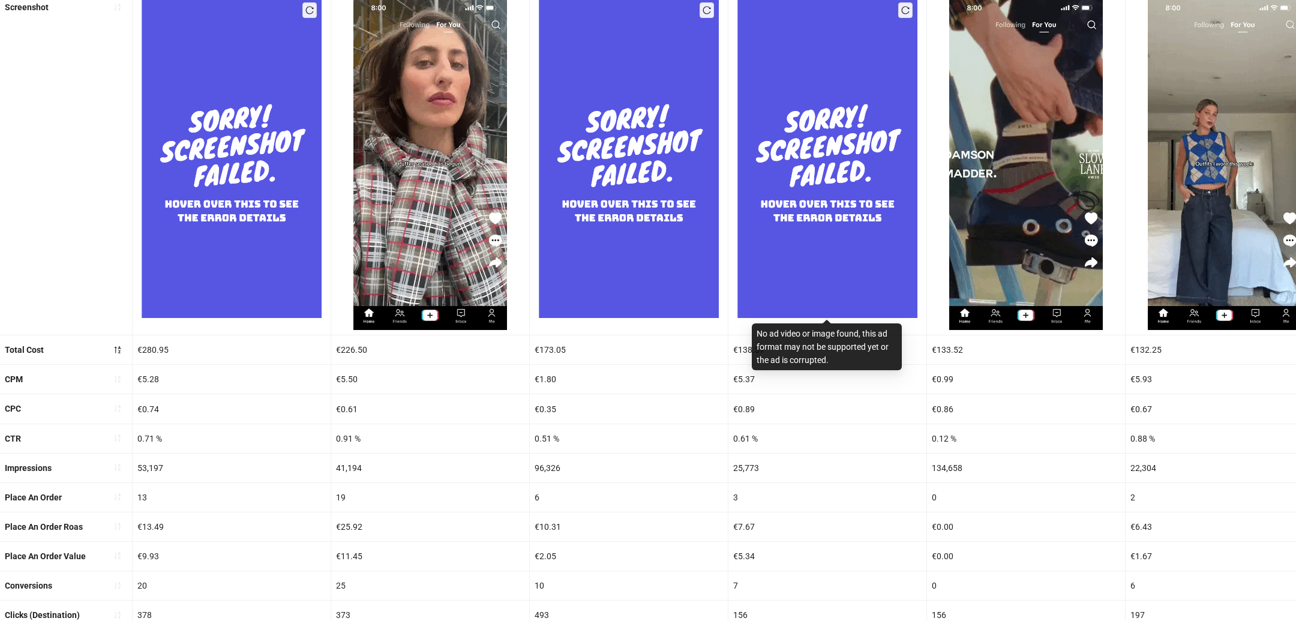
scroll to position [162, 0]
